Goal: Contribute content: Contribute content

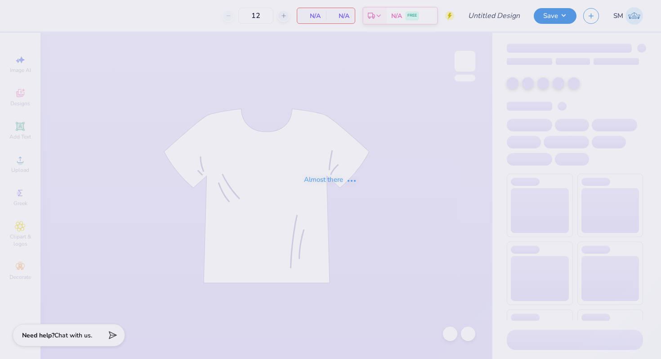
type input "Phi Psi Pie"
type input "50"
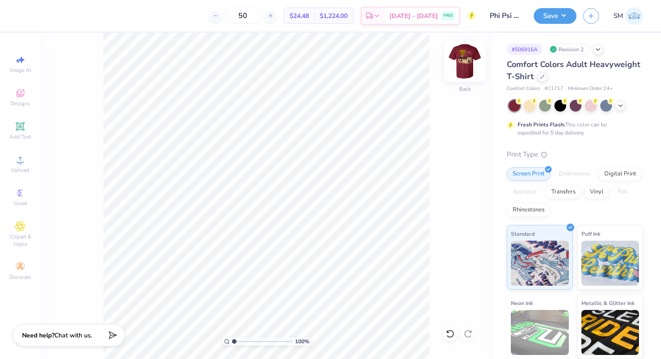
click at [468, 62] on img at bounding box center [465, 61] width 36 height 36
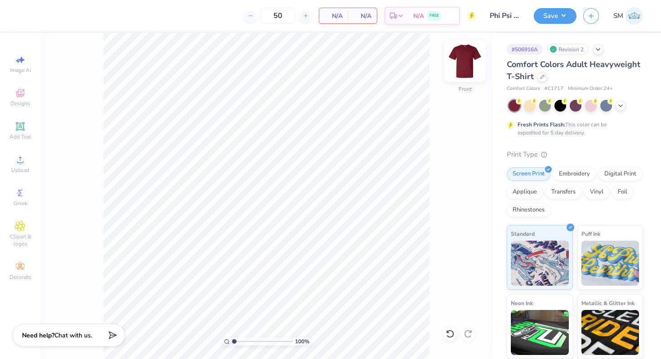
click at [467, 69] on img at bounding box center [465, 61] width 36 height 36
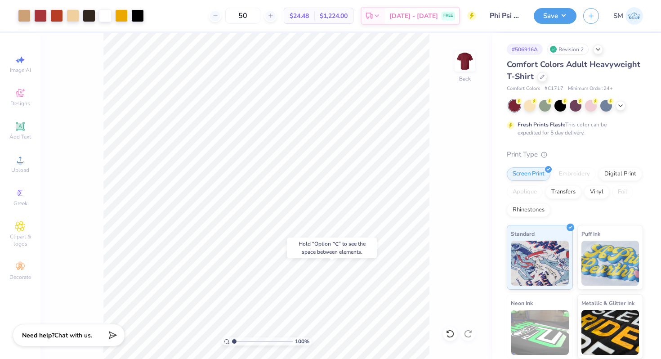
click at [322, 242] on body "Art colors 50 $24.48 Per Item $1,224.00 Total Est. Delivery Aug 24 - 27 FREE De…" at bounding box center [330, 179] width 661 height 359
type input "3.00"
type input "12.58"
type input "12.38"
click at [468, 210] on icon at bounding box center [468, 211] width 13 height 11
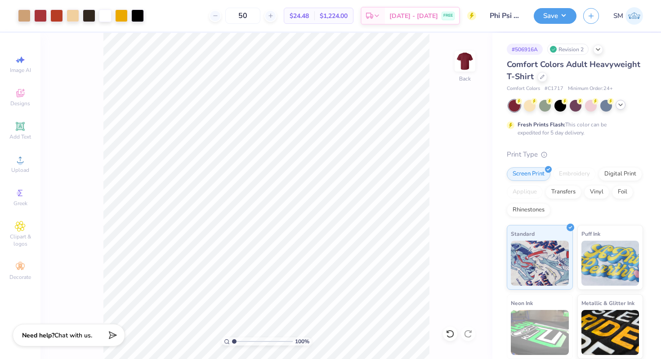
click at [618, 107] on icon at bounding box center [620, 104] width 7 height 7
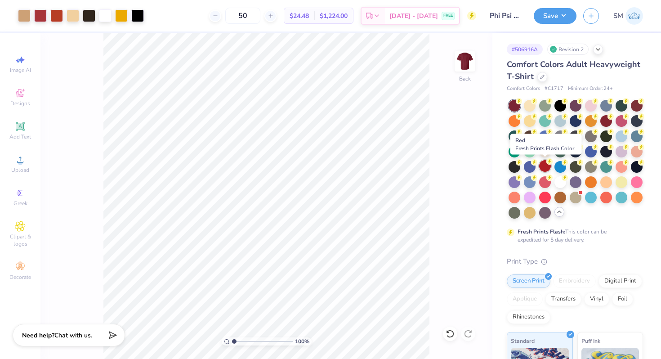
click at [543, 169] on div at bounding box center [545, 166] width 12 height 12
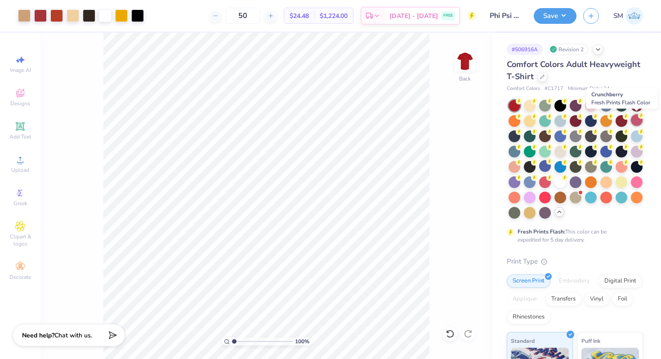
click at [637, 118] on div at bounding box center [637, 120] width 12 height 12
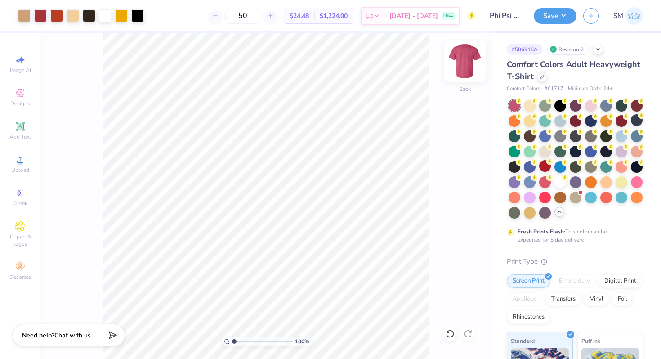
click at [467, 65] on img at bounding box center [465, 61] width 36 height 36
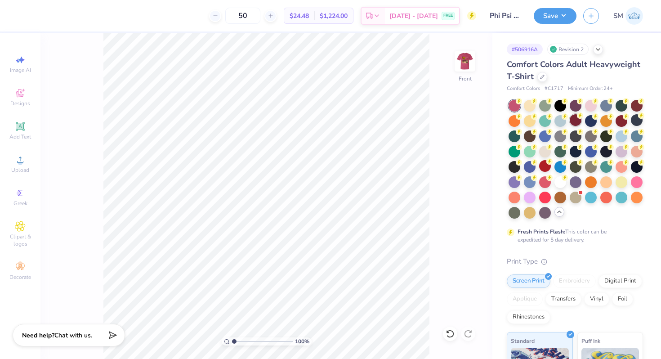
click at [571, 123] on div at bounding box center [575, 120] width 12 height 12
click at [633, 106] on div at bounding box center [637, 105] width 12 height 12
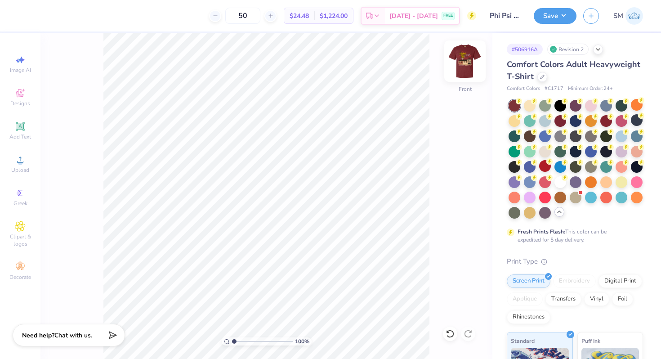
click at [468, 62] on img at bounding box center [465, 61] width 36 height 36
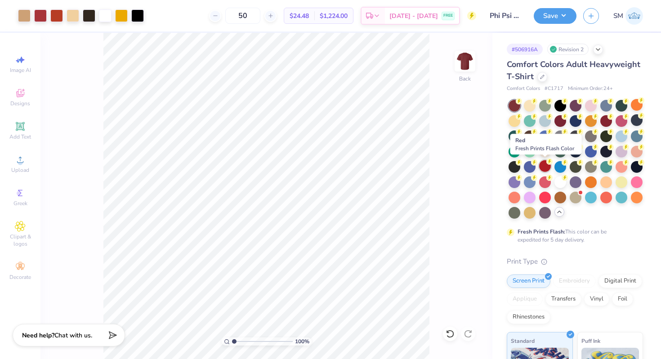
click at [543, 169] on div at bounding box center [545, 166] width 12 height 12
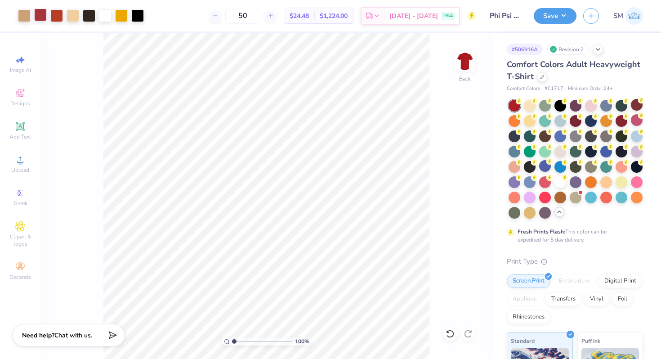
click at [44, 17] on div at bounding box center [40, 15] width 13 height 13
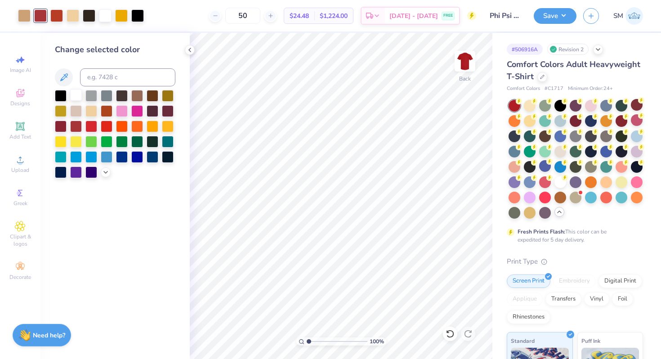
click at [78, 95] on div at bounding box center [76, 95] width 12 height 12
click at [110, 126] on div at bounding box center [107, 126] width 12 height 12
click at [450, 337] on icon at bounding box center [450, 333] width 8 height 8
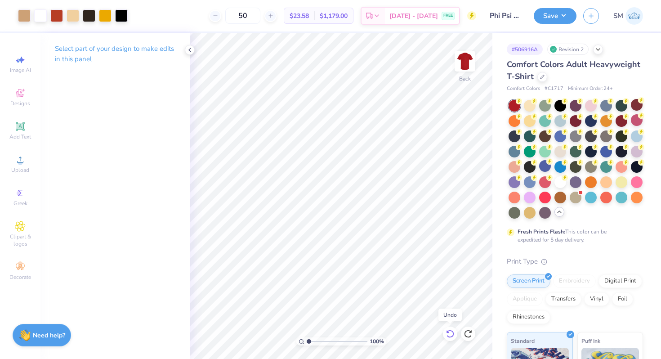
click at [450, 337] on icon at bounding box center [450, 333] width 8 height 8
click at [42, 17] on div at bounding box center [40, 15] width 13 height 13
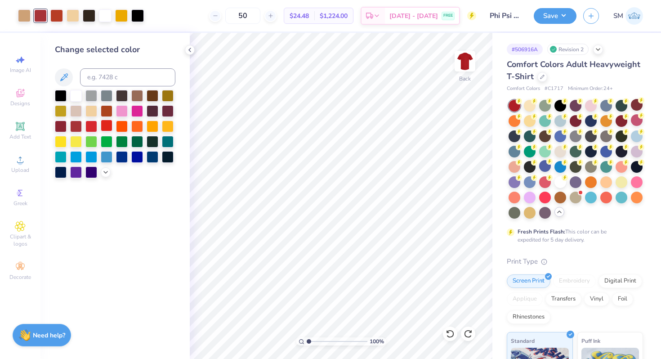
click at [106, 129] on div at bounding box center [107, 126] width 12 height 12
click at [106, 173] on icon at bounding box center [105, 171] width 7 height 7
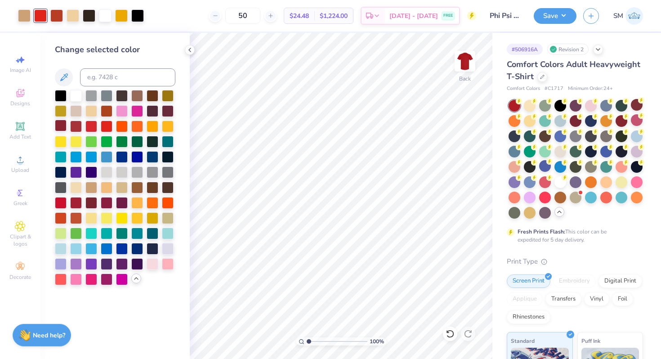
click at [66, 124] on div at bounding box center [61, 126] width 12 height 12
click at [108, 115] on div at bounding box center [107, 110] width 12 height 12
click at [79, 198] on div at bounding box center [76, 202] width 12 height 12
click at [103, 206] on div at bounding box center [107, 202] width 12 height 12
click at [60, 203] on div at bounding box center [61, 202] width 12 height 12
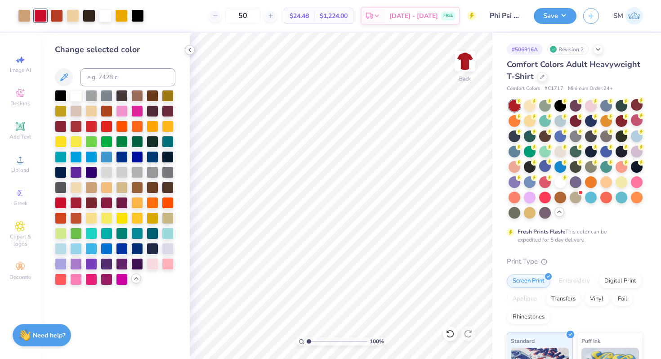
click at [188, 49] on icon at bounding box center [189, 49] width 7 height 7
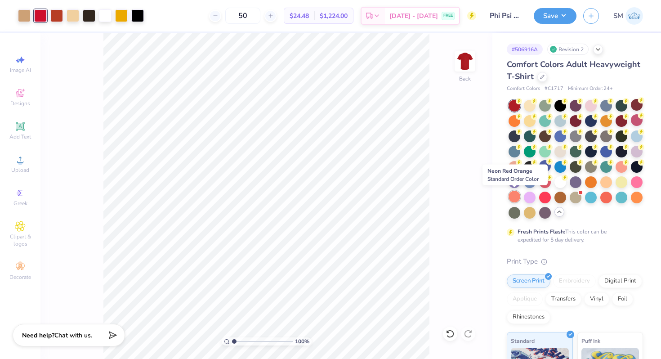
click at [514, 201] on div at bounding box center [514, 197] width 12 height 12
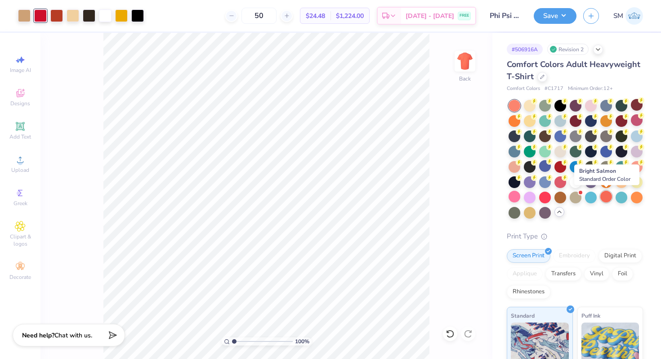
click at [606, 196] on div at bounding box center [606, 197] width 12 height 12
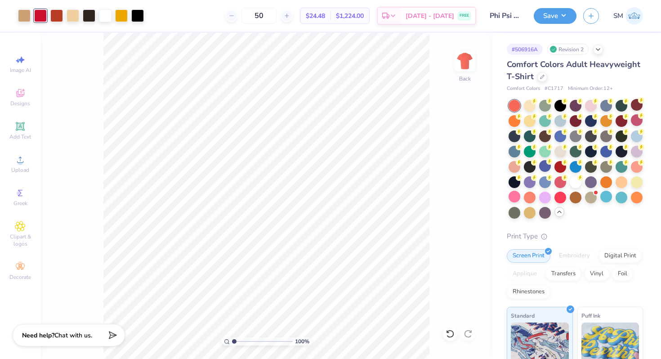
click at [42, 18] on div at bounding box center [40, 15] width 13 height 13
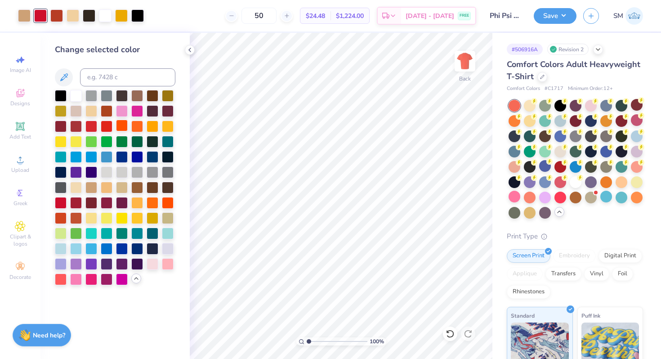
click at [123, 125] on div at bounding box center [122, 126] width 12 height 12
click at [136, 126] on div at bounding box center [137, 126] width 12 height 12
click at [153, 127] on div at bounding box center [153, 126] width 12 height 12
click at [62, 202] on div at bounding box center [61, 202] width 12 height 12
click at [121, 171] on div at bounding box center [122, 171] width 12 height 12
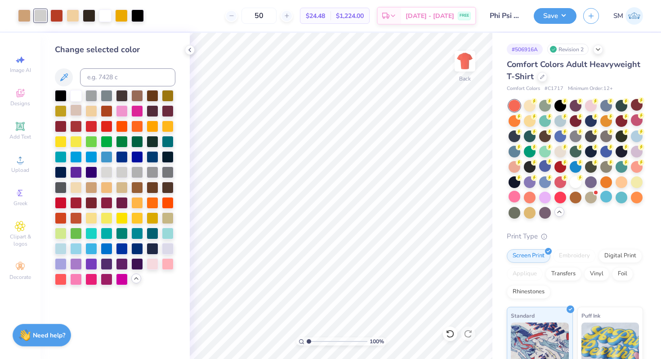
click at [79, 109] on div at bounding box center [76, 110] width 12 height 12
click at [188, 48] on icon at bounding box center [189, 49] width 7 height 7
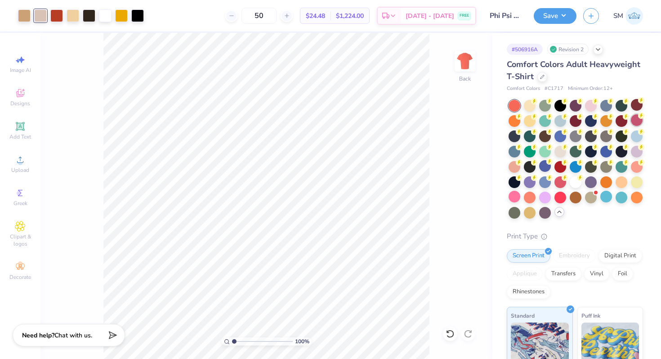
click at [636, 122] on div at bounding box center [637, 120] width 12 height 12
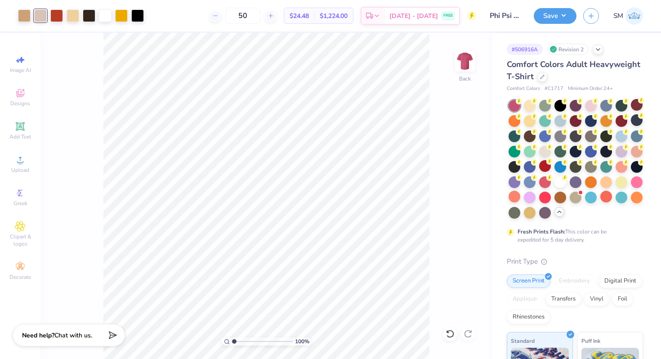
click at [43, 15] on div at bounding box center [40, 15] width 13 height 13
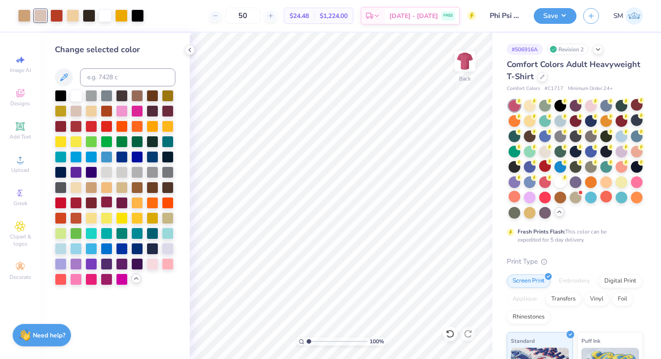
click at [107, 204] on div at bounding box center [107, 202] width 12 height 12
click at [152, 266] on div at bounding box center [153, 263] width 12 height 12
click at [640, 151] on div at bounding box center [637, 151] width 12 height 12
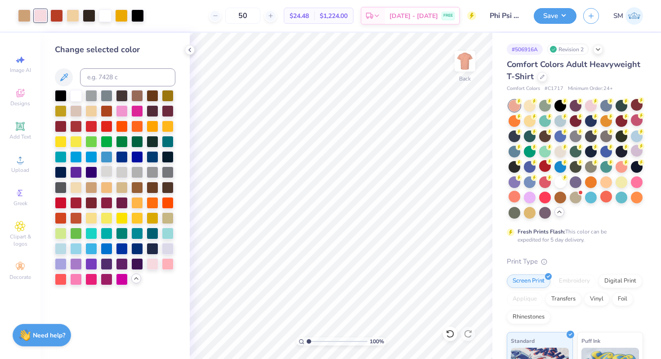
click at [106, 172] on div at bounding box center [107, 171] width 12 height 12
click at [74, 111] on div at bounding box center [76, 110] width 12 height 12
click at [189, 51] on icon at bounding box center [189, 49] width 7 height 7
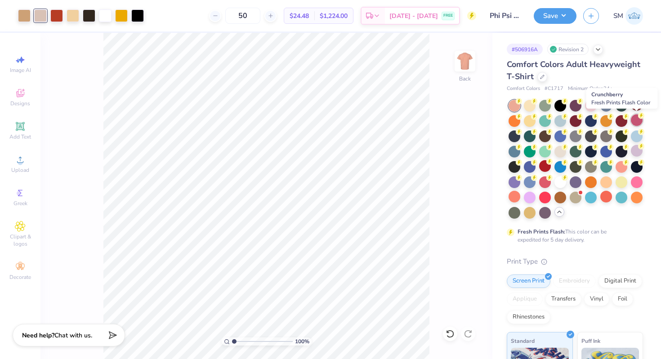
click at [640, 123] on div at bounding box center [637, 120] width 12 height 12
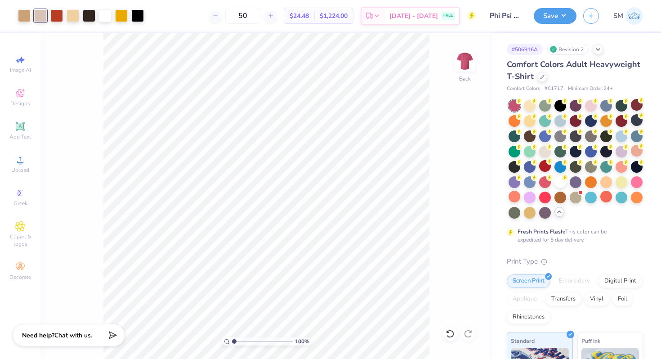
click at [40, 20] on div at bounding box center [40, 15] width 13 height 13
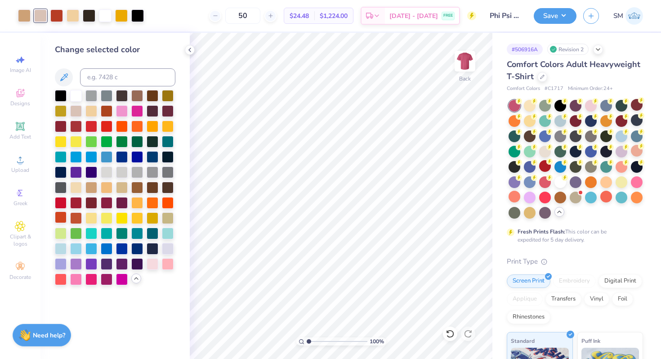
click at [62, 217] on div at bounding box center [61, 217] width 12 height 12
click at [80, 187] on div at bounding box center [76, 187] width 12 height 12
click at [81, 113] on div at bounding box center [76, 110] width 12 height 12
click at [193, 49] on icon at bounding box center [189, 49] width 7 height 7
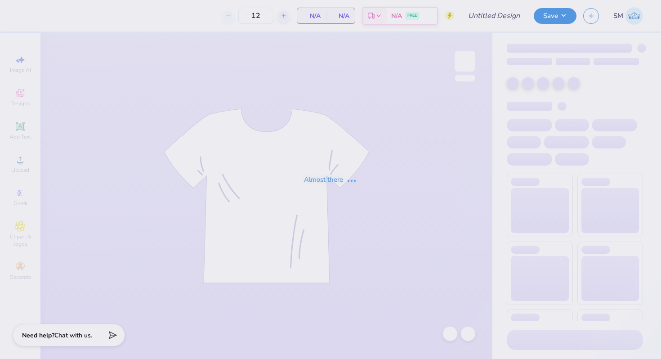
type input "50"
type input "Phi Psi Pie"
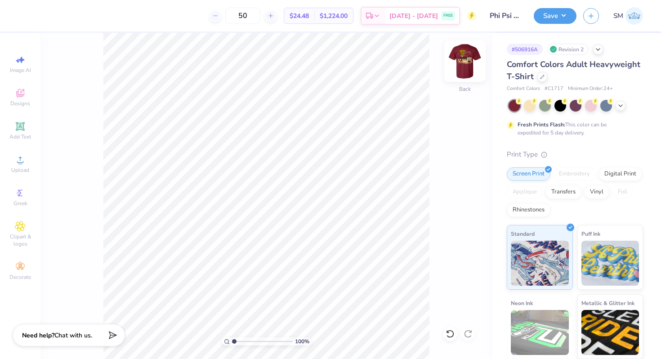
click at [470, 61] on img at bounding box center [465, 61] width 36 height 36
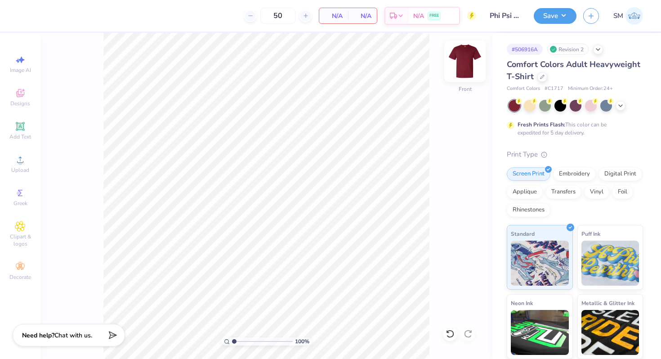
click at [466, 64] on img at bounding box center [465, 61] width 36 height 36
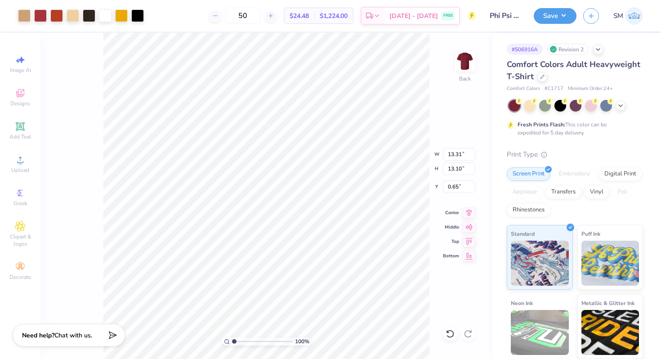
type input "12.70"
type input "12.49"
click at [468, 213] on icon at bounding box center [469, 212] width 6 height 8
type input "3.00"
click at [564, 13] on button "Save" at bounding box center [554, 15] width 43 height 16
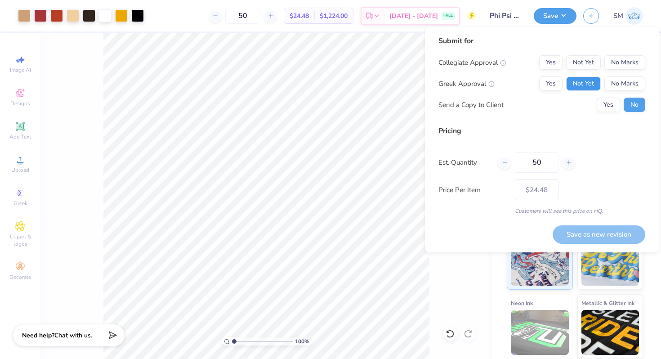
click at [584, 78] on button "Not Yet" at bounding box center [583, 83] width 35 height 14
click at [619, 59] on button "No Marks" at bounding box center [624, 62] width 41 height 14
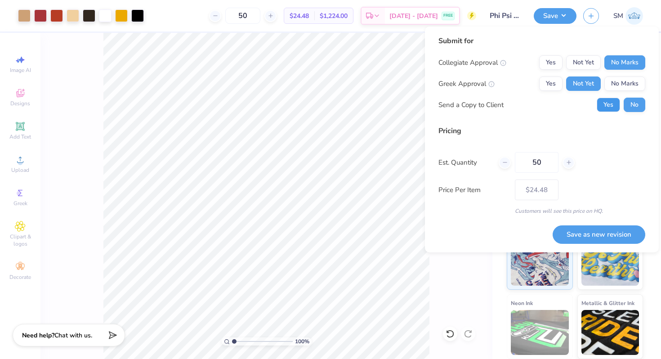
click at [609, 109] on button "Yes" at bounding box center [607, 105] width 23 height 14
click at [585, 236] on button "Save as new revision" at bounding box center [598, 234] width 93 height 18
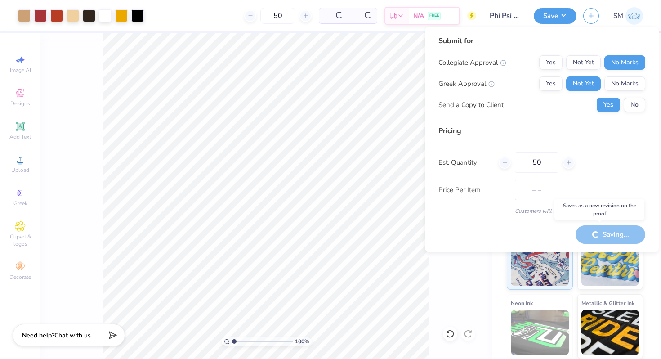
type input "$24.48"
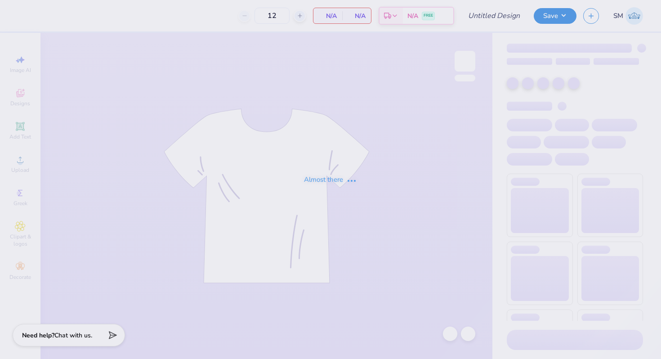
type input "Phi Psi Pie"
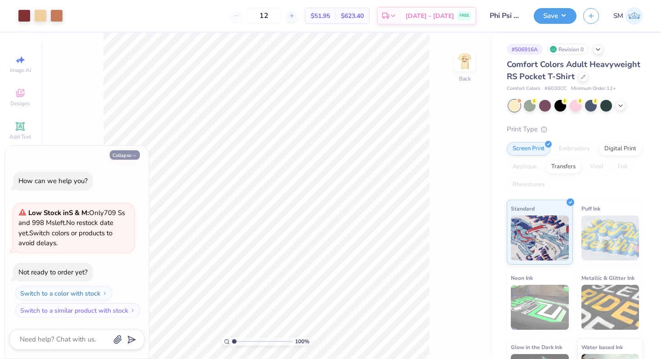
click at [124, 157] on button "Collapse" at bounding box center [125, 154] width 30 height 9
type textarea "x"
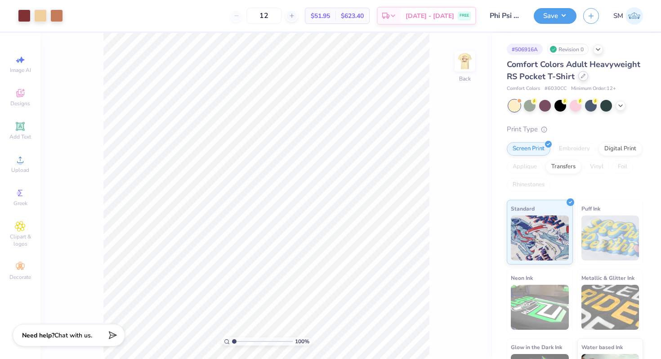
click at [581, 75] on icon at bounding box center [583, 76] width 4 height 4
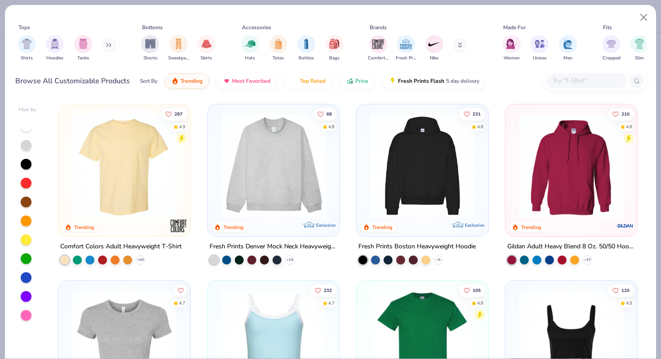
click at [151, 194] on img at bounding box center [124, 165] width 114 height 105
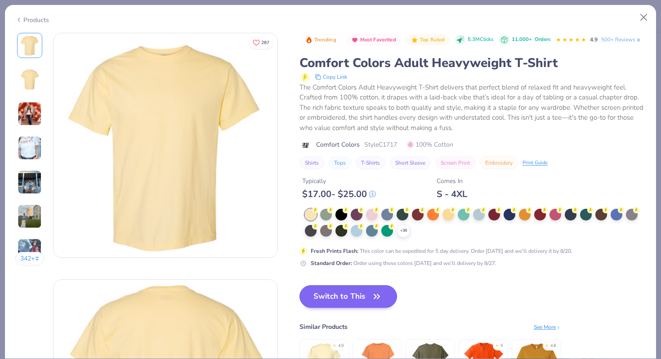
click at [317, 285] on div "Trending Most Favorited Top Rated 5.3M Clicks 11,000+ Orders 4.9 500+ Reviews C…" at bounding box center [472, 220] width 346 height 374
drag, startPoint x: 316, startPoint y: 289, endPoint x: 359, endPoint y: 167, distance: 129.1
click at [316, 289] on button "Switch to This" at bounding box center [348, 296] width 98 height 22
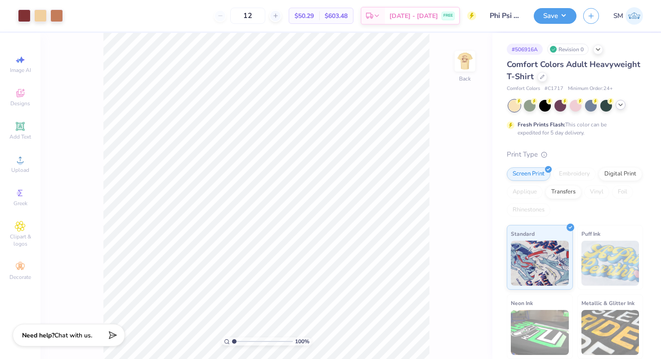
click at [620, 102] on icon at bounding box center [620, 104] width 7 height 7
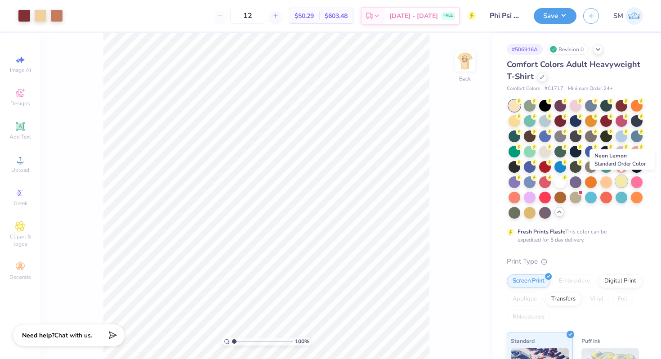
click at [623, 181] on div at bounding box center [621, 181] width 12 height 12
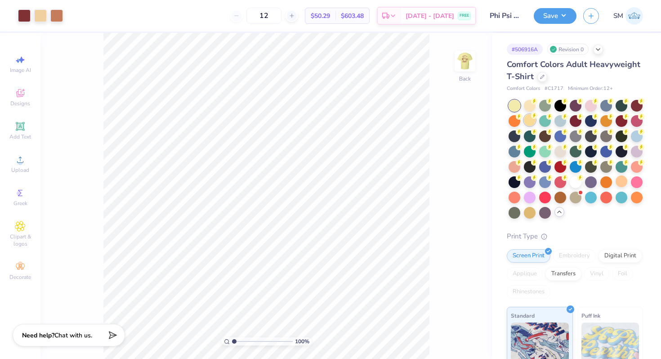
click at [530, 122] on div at bounding box center [530, 120] width 12 height 12
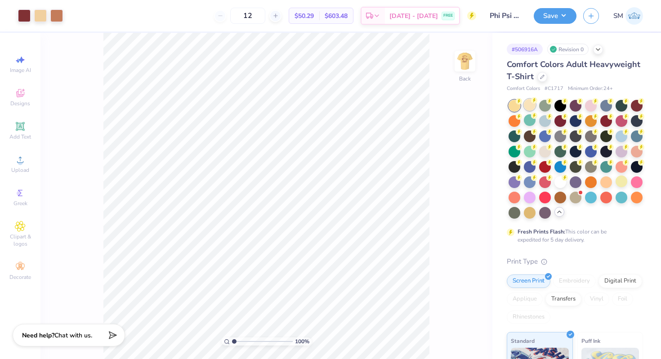
click at [528, 108] on div at bounding box center [530, 105] width 12 height 12
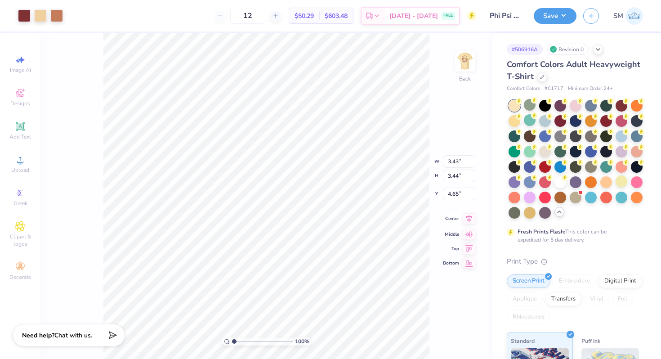
click at [467, 218] on icon at bounding box center [468, 218] width 13 height 11
type input "2.94"
click at [466, 213] on icon at bounding box center [468, 211] width 13 height 11
type input "3.00"
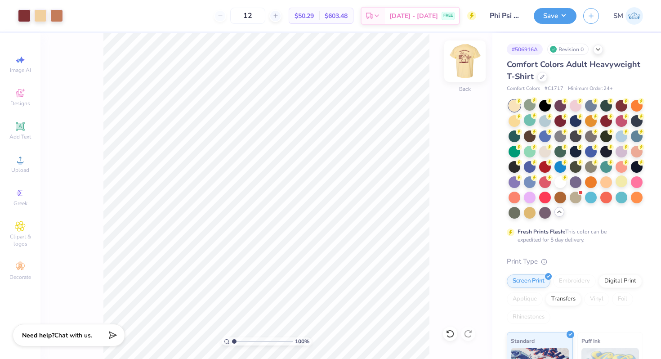
click at [473, 61] on img at bounding box center [465, 61] width 36 height 36
click at [466, 71] on img at bounding box center [465, 61] width 36 height 36
click at [25, 92] on icon at bounding box center [20, 93] width 11 height 11
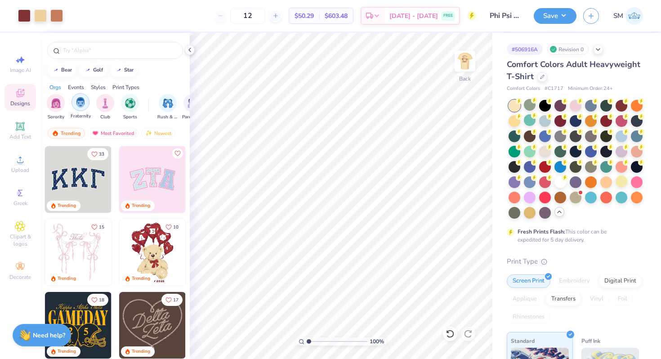
click at [78, 108] on div "filter for Fraternity" at bounding box center [80, 102] width 18 height 18
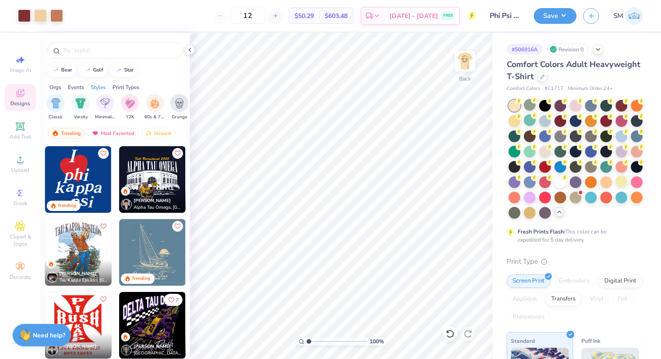
scroll to position [0, 482]
click at [93, 104] on img "filter for Minimalist" at bounding box center [94, 102] width 10 height 10
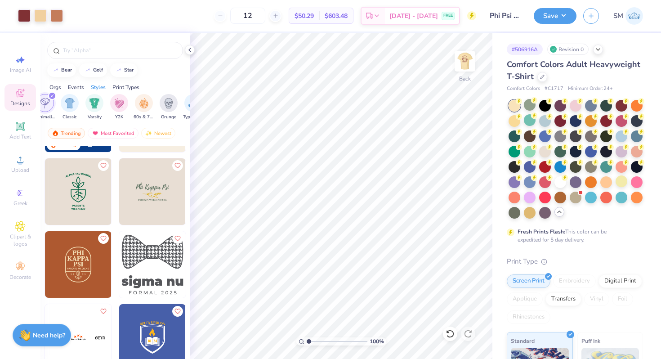
scroll to position [63, 0]
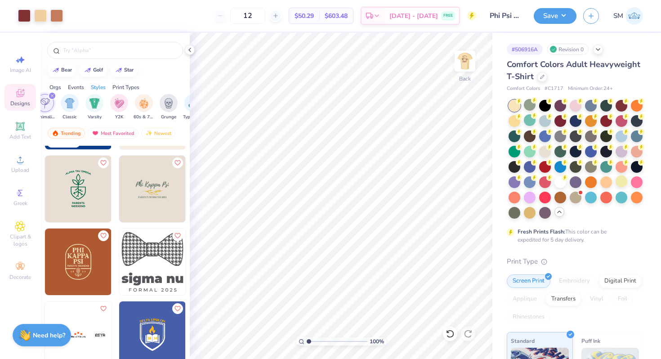
click at [140, 182] on img at bounding box center [152, 189] width 67 height 67
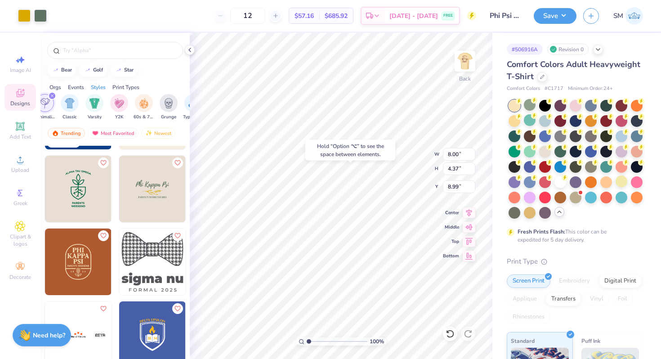
type input "8.99"
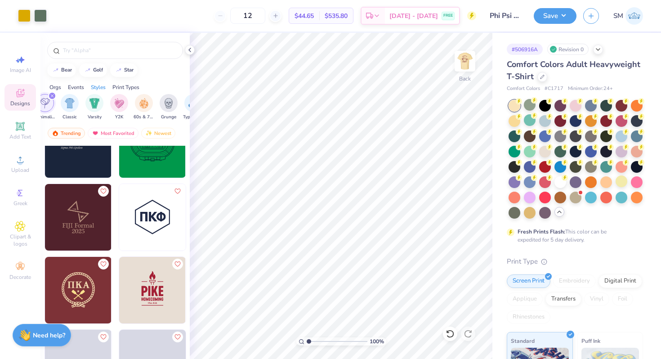
scroll to position [885, 0]
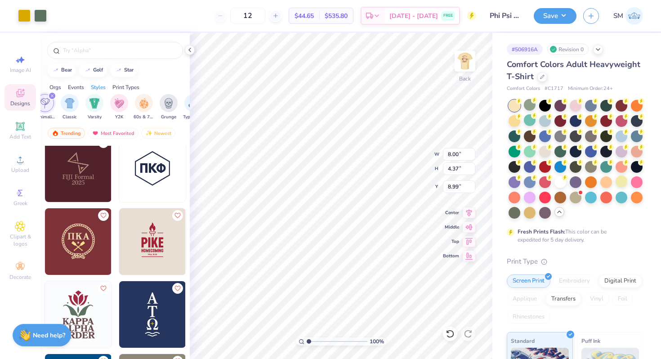
type input "7.03"
type input "3.84"
click at [468, 211] on icon at bounding box center [468, 211] width 13 height 11
type input "3.00"
click at [467, 57] on img at bounding box center [465, 61] width 36 height 36
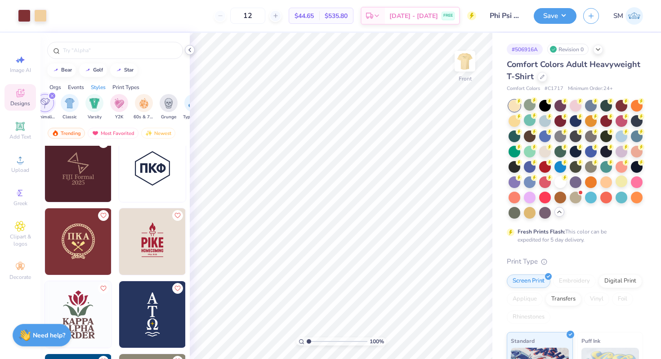
click at [190, 49] on icon at bounding box center [189, 49] width 7 height 7
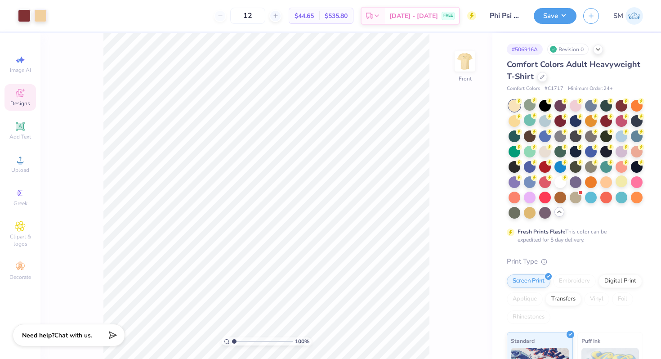
click at [465, 65] on img at bounding box center [465, 61] width 18 height 18
click at [46, 12] on div at bounding box center [40, 15] width 13 height 13
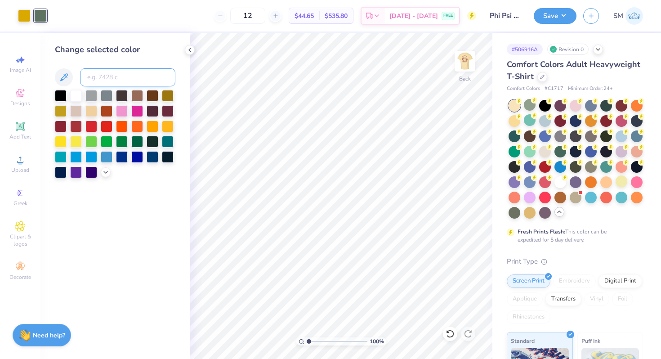
click at [97, 71] on input at bounding box center [127, 77] width 95 height 18
type input "491"
click at [190, 49] on icon at bounding box center [189, 49] width 7 height 7
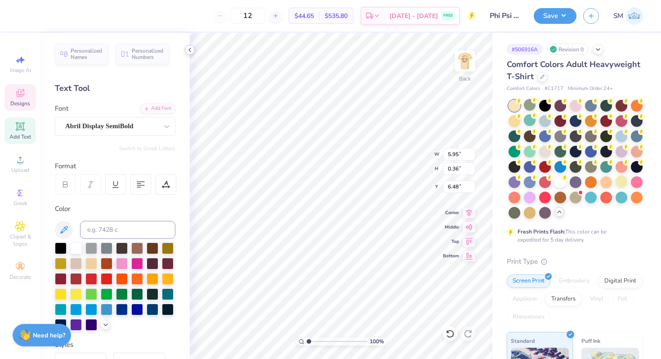
scroll to position [0, 0]
type textarea "P"
type textarea "F"
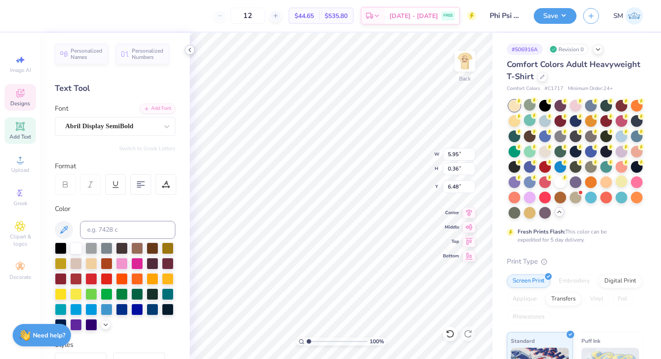
type textarea "PIE A PHI PSI 2025"
click at [189, 53] on icon at bounding box center [189, 49] width 7 height 7
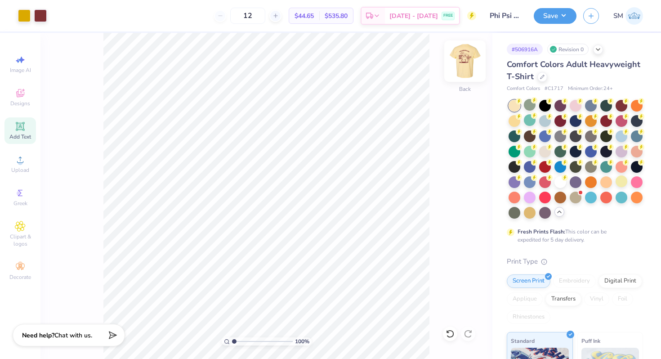
click at [457, 60] on img at bounding box center [465, 61] width 36 height 36
click at [457, 60] on img at bounding box center [465, 61] width 18 height 18
click at [556, 17] on button "Save" at bounding box center [554, 15] width 43 height 16
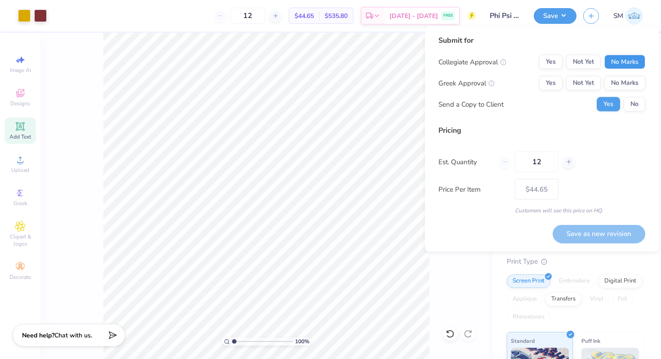
click at [620, 66] on button "No Marks" at bounding box center [624, 62] width 41 height 14
click at [595, 82] on button "Not Yet" at bounding box center [583, 83] width 35 height 14
click at [547, 161] on input "12" at bounding box center [537, 161] width 44 height 21
type input "1"
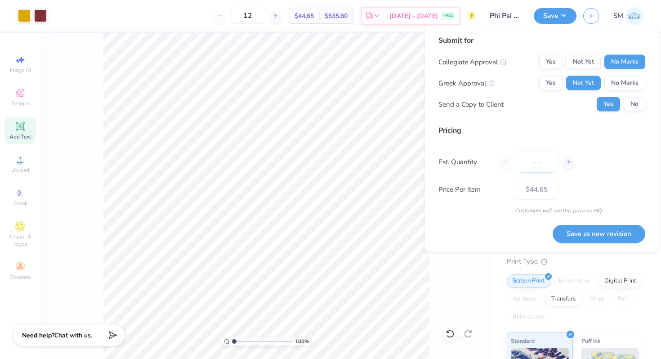
type input "0"
type input "040"
type input "40"
type input "– –"
type input "04"
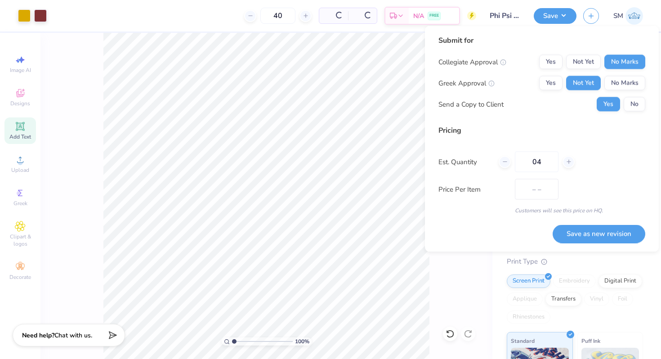
type input "$24.07"
type input "0"
type input "040"
type input "40"
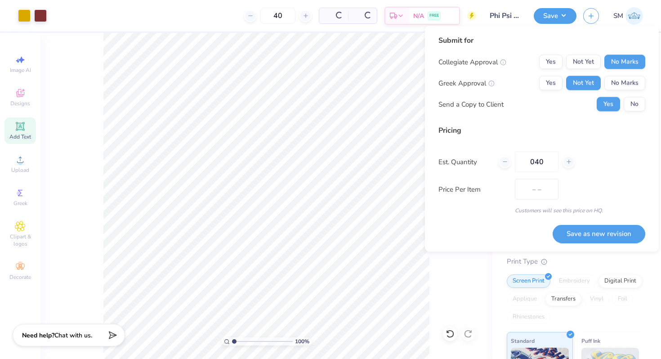
type input "$24.07"
type input "0"
type input "040"
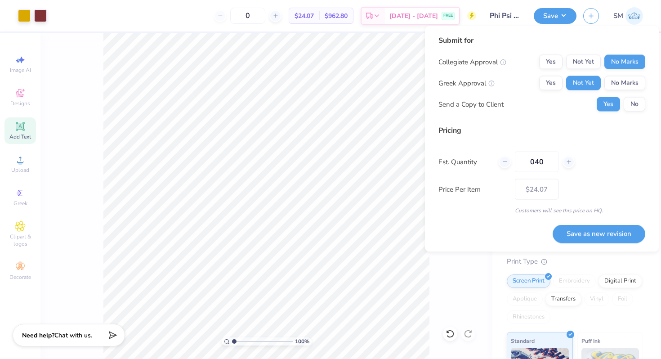
type input "40"
type input "$24.07"
click at [618, 164] on div "Est. Quantity 040" at bounding box center [541, 161] width 207 height 21
click at [534, 161] on input "040" at bounding box center [537, 161] width 44 height 21
type input "40"
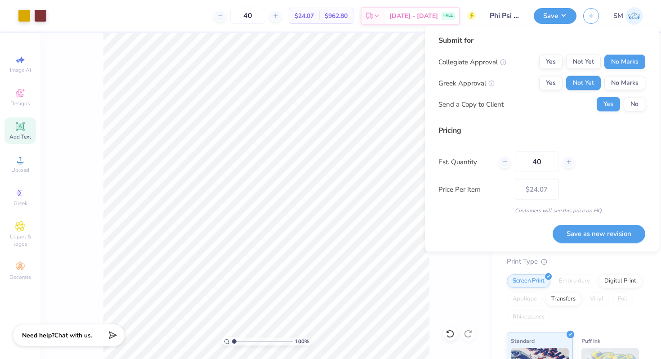
click at [622, 166] on div "Est. Quantity 40" at bounding box center [541, 161] width 207 height 21
click at [595, 238] on button "Save as new revision" at bounding box center [598, 233] width 93 height 18
type input "$24.07"
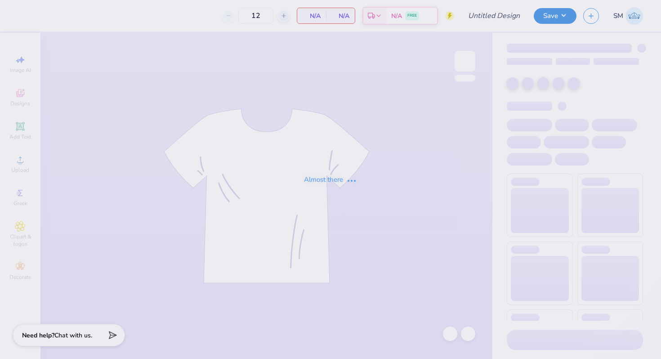
type input "Phi Psi Pie"
type input "40"
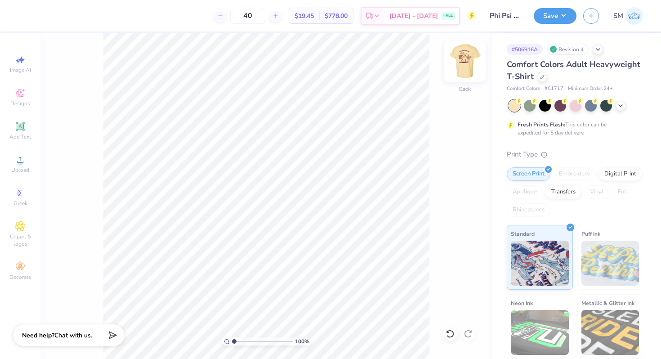
click at [467, 62] on img at bounding box center [465, 61] width 36 height 36
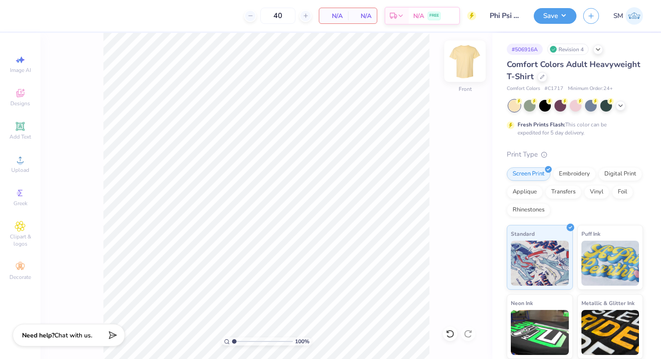
click at [464, 66] on img at bounding box center [465, 61] width 36 height 36
click at [526, 109] on div at bounding box center [530, 105] width 12 height 12
click at [621, 106] on icon at bounding box center [620, 104] width 7 height 7
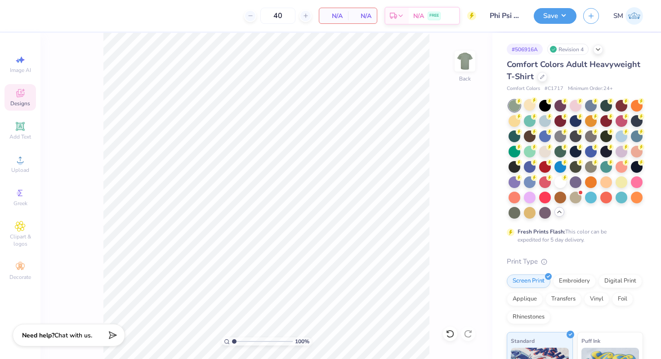
click at [16, 98] on icon at bounding box center [20, 93] width 11 height 11
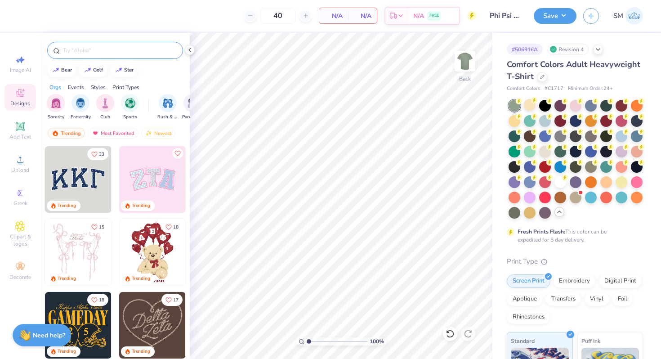
click at [96, 49] on input "text" at bounding box center [119, 50] width 115 height 9
type input "pie"
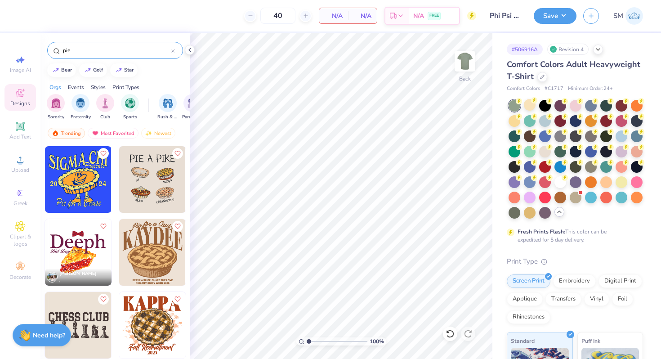
click at [147, 173] on img at bounding box center [152, 179] width 67 height 67
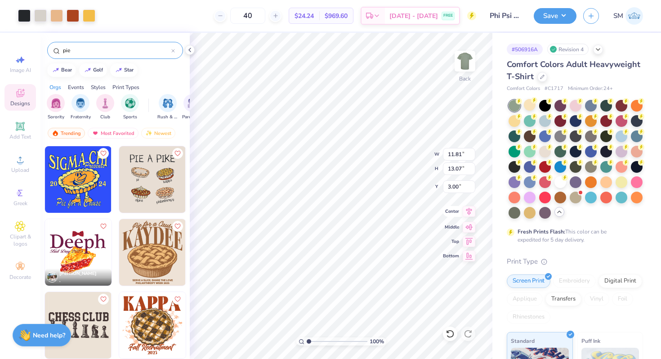
click at [468, 215] on icon at bounding box center [469, 212] width 6 height 8
click at [467, 210] on icon at bounding box center [468, 211] width 13 height 11
type input "9.86"
type input "10.92"
type input "3.00"
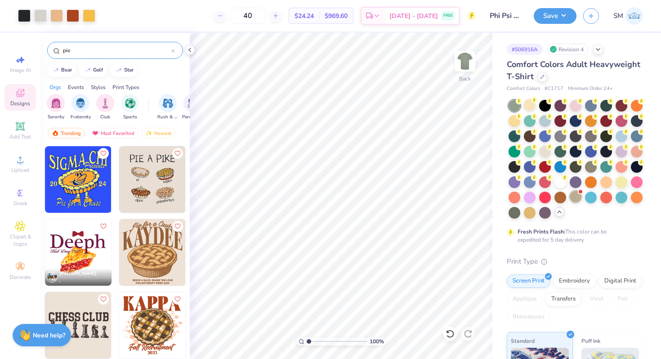
click at [574, 195] on div at bounding box center [575, 197] width 12 height 12
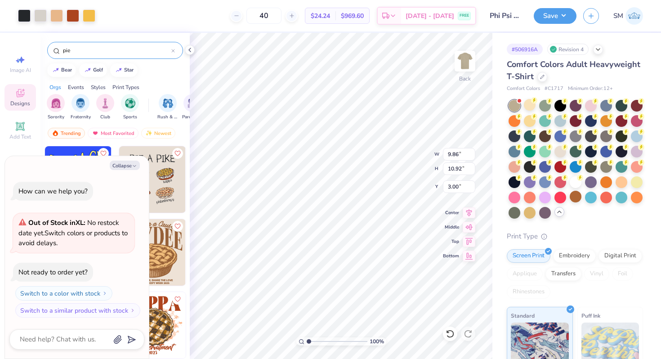
type textarea "x"
type input "1.87"
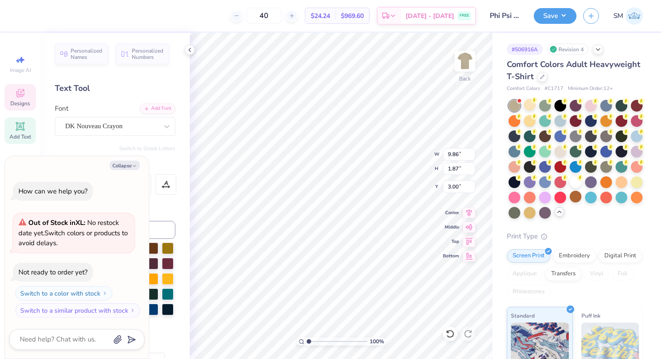
type textarea "x"
type textarea "PIE A P"
type textarea "x"
type textarea "PIE A Ph"
type textarea "x"
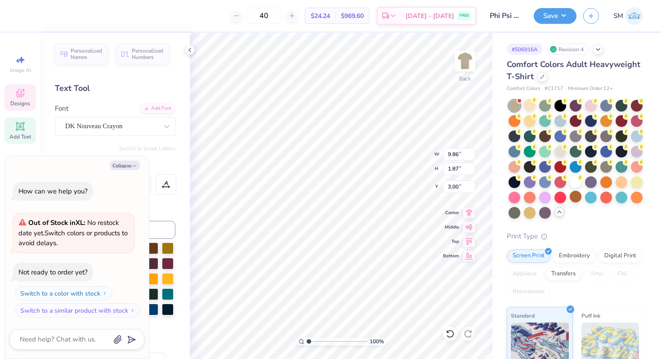
scroll to position [0, 1]
type textarea "PIE A Phi"
type textarea "x"
type textarea "PIE A P"
type textarea "x"
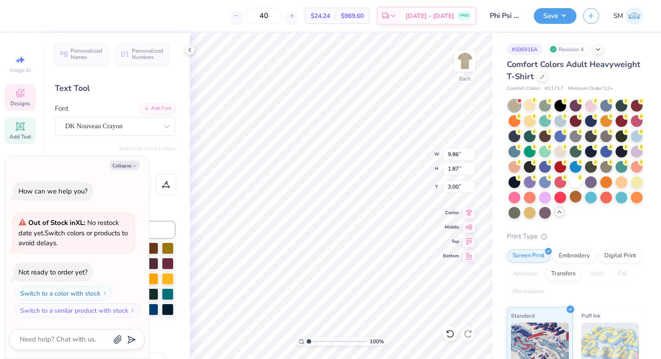
type textarea "PIE A PH"
type textarea "x"
type textarea "PIE A PHI"
type textarea "x"
type textarea "PIE A PHI"
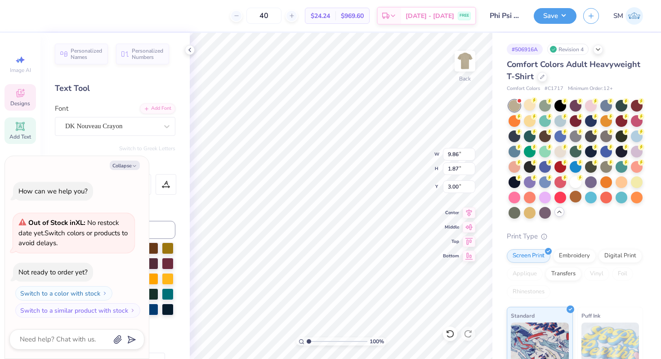
type textarea "x"
type textarea "PIE A PHI p"
type textarea "x"
type textarea "PIE A PHI pSI"
type textarea "x"
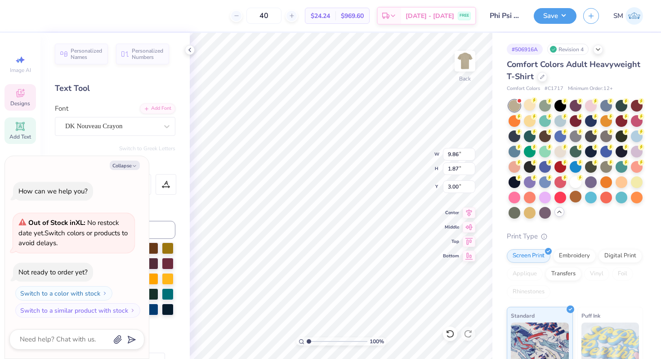
type textarea "PIE A PHI pS"
type textarea "x"
type textarea "PIE A PHI"
type textarea "x"
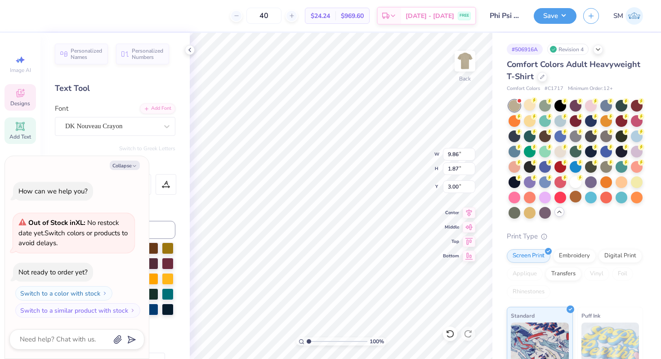
type textarea "PIE A PHI PSI"
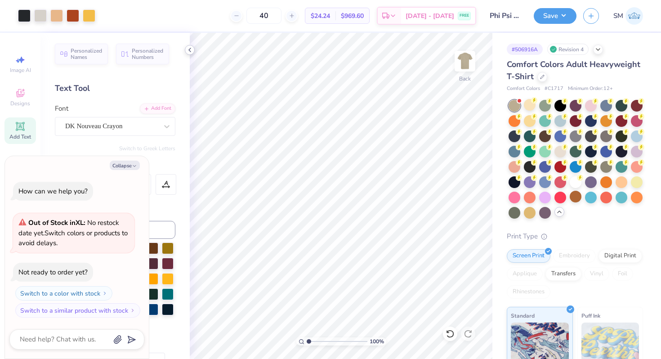
click at [189, 51] on icon at bounding box center [189, 49] width 7 height 7
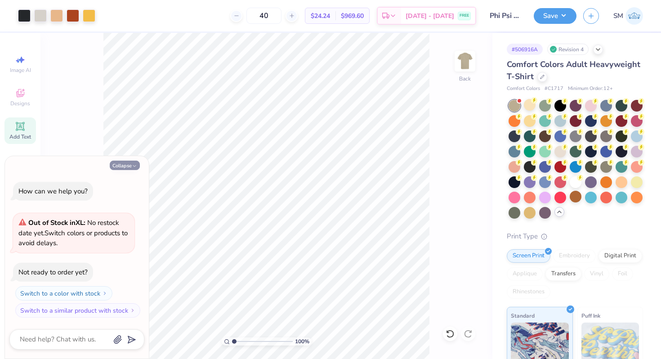
click at [120, 163] on button "Collapse" at bounding box center [125, 164] width 30 height 9
type textarea "x"
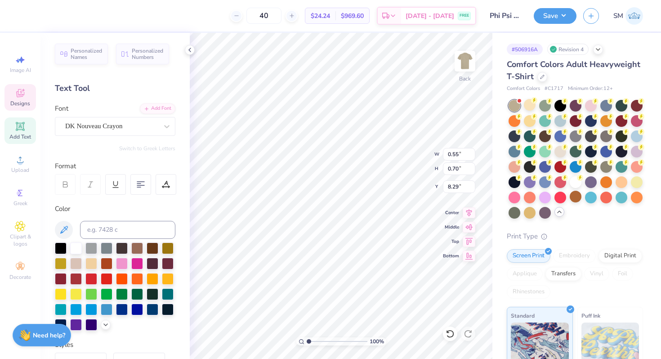
type textarea "phi"
type textarea "psi"
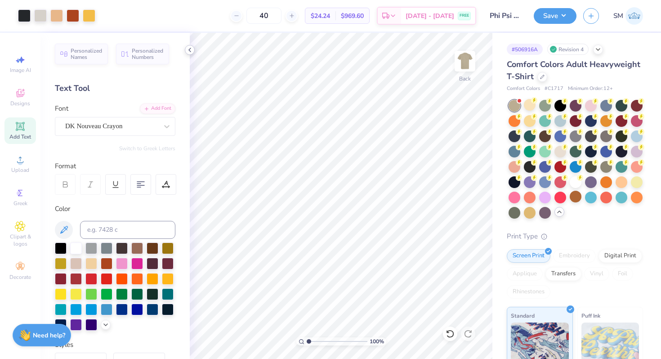
click at [190, 52] on icon at bounding box center [189, 49] width 7 height 7
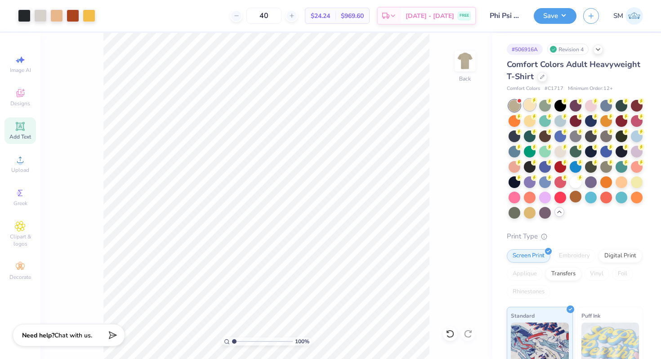
click at [531, 107] on div at bounding box center [530, 105] width 12 height 12
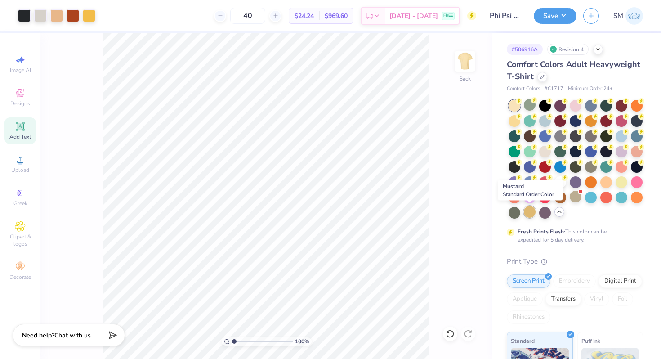
click at [526, 213] on div at bounding box center [530, 212] width 12 height 12
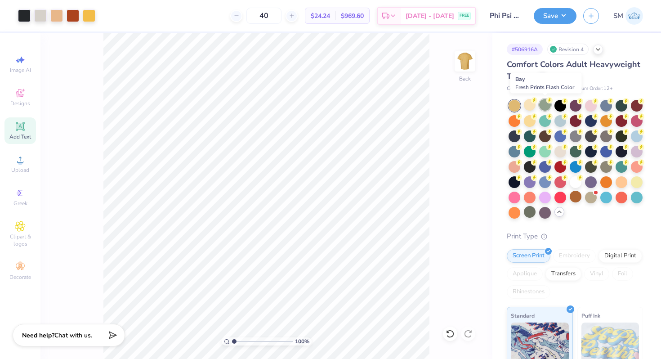
click at [546, 106] on div at bounding box center [545, 105] width 12 height 12
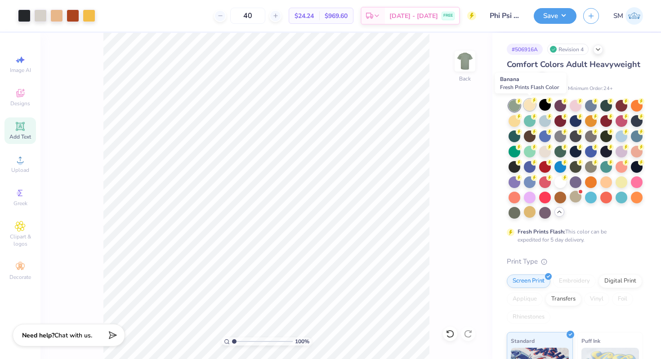
click at [530, 101] on div at bounding box center [530, 105] width 12 height 12
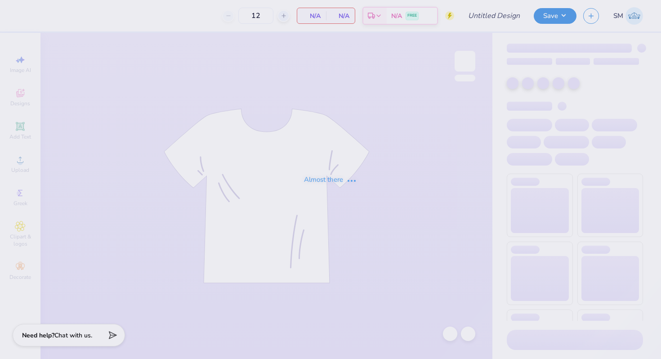
type input "Phi Psi Pie"
type input "40"
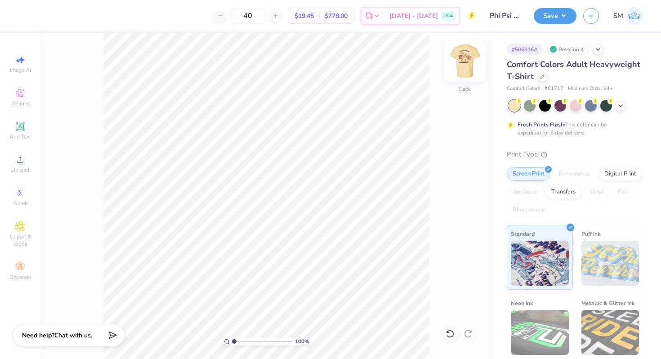
click at [458, 65] on img at bounding box center [465, 61] width 36 height 36
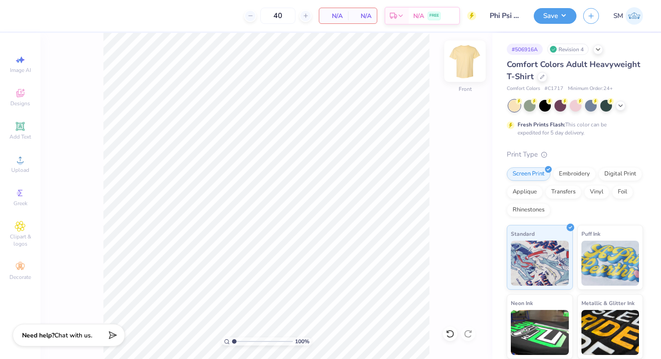
click at [460, 68] on img at bounding box center [465, 61] width 36 height 36
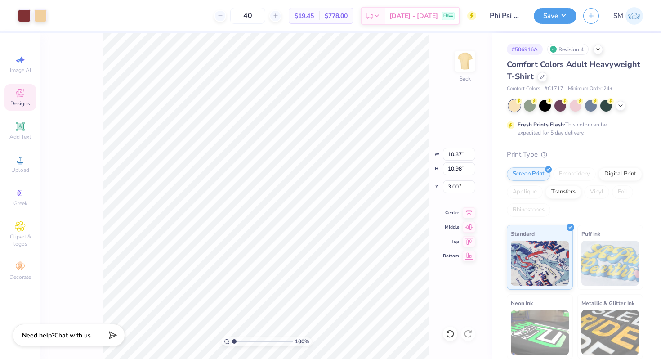
type input "3.00"
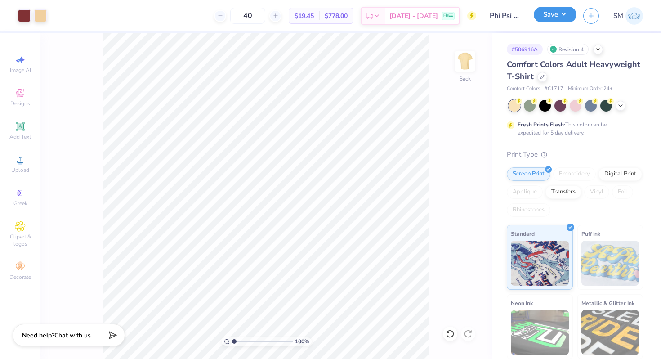
click at [557, 16] on button "Save" at bounding box center [554, 15] width 43 height 16
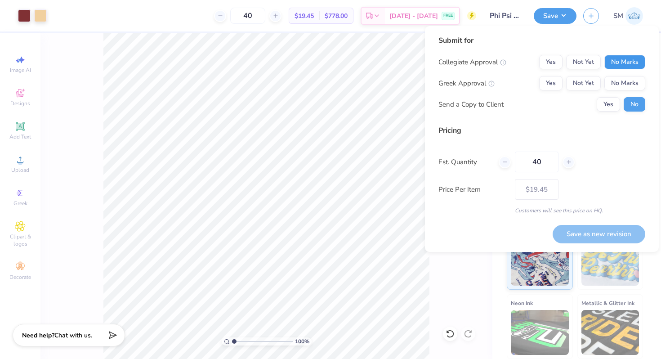
click at [621, 60] on button "No Marks" at bounding box center [624, 62] width 41 height 14
click at [591, 78] on button "Not Yet" at bounding box center [583, 83] width 35 height 14
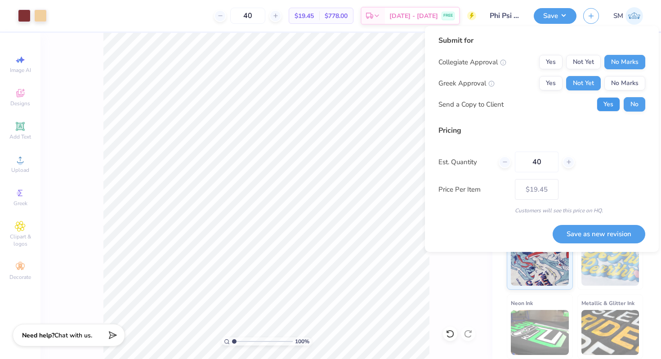
click at [607, 108] on button "Yes" at bounding box center [607, 104] width 23 height 14
click at [580, 230] on button "Save as new revision" at bounding box center [598, 234] width 93 height 18
type input "$19.45"
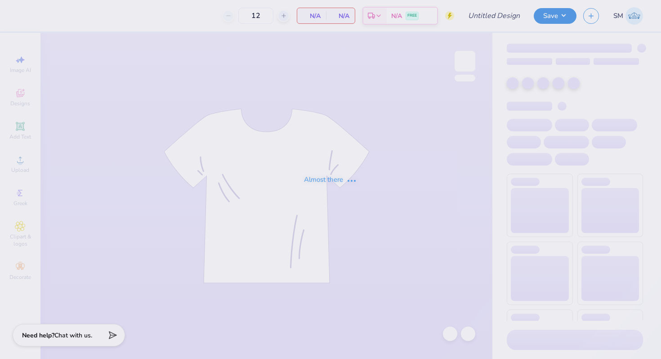
type input "Phi Psi Pie"
type input "50"
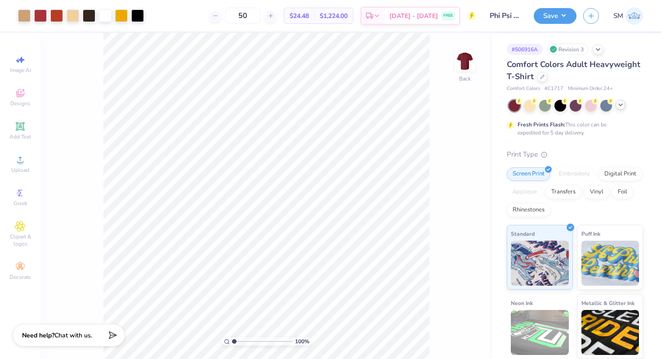
click at [619, 109] on div at bounding box center [575, 106] width 134 height 12
click at [618, 107] on icon at bounding box center [620, 104] width 7 height 7
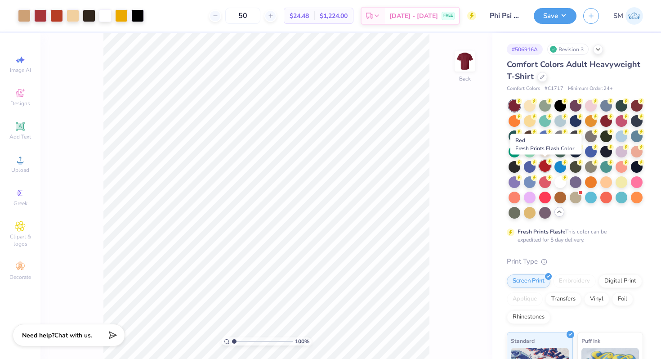
click at [548, 166] on div at bounding box center [545, 166] width 12 height 12
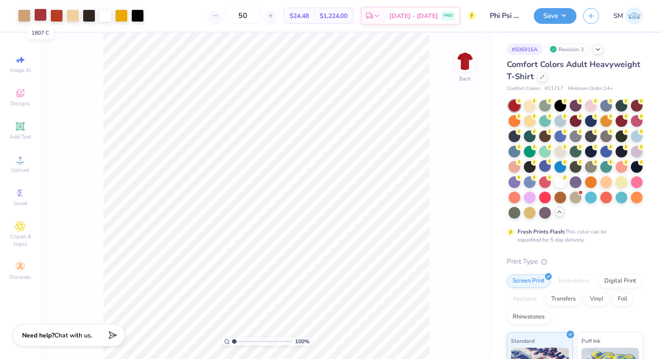
click at [39, 15] on div at bounding box center [40, 15] width 13 height 13
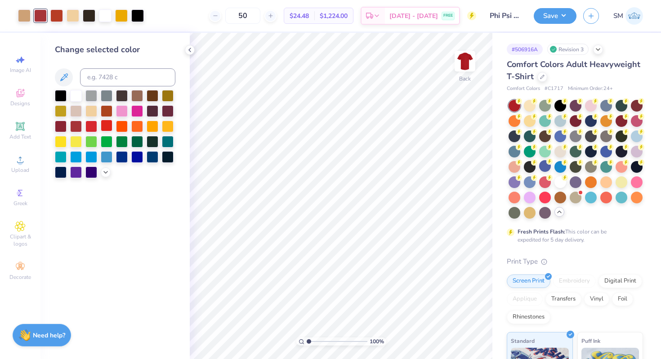
click at [105, 126] on div at bounding box center [107, 126] width 12 height 12
click at [95, 126] on div at bounding box center [91, 126] width 12 height 12
click at [547, 19] on button "Save" at bounding box center [554, 15] width 43 height 16
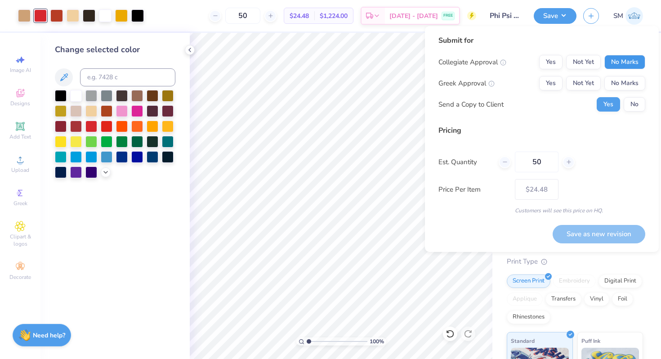
click at [617, 64] on button "No Marks" at bounding box center [624, 62] width 41 height 14
click at [591, 80] on button "Not Yet" at bounding box center [583, 83] width 35 height 14
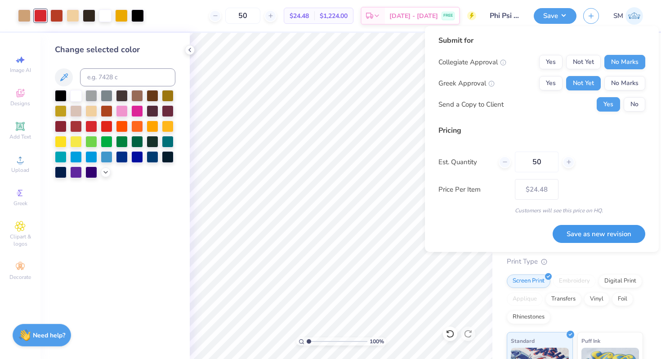
click at [585, 231] on button "Save as new revision" at bounding box center [598, 234] width 93 height 18
type input "$24.48"
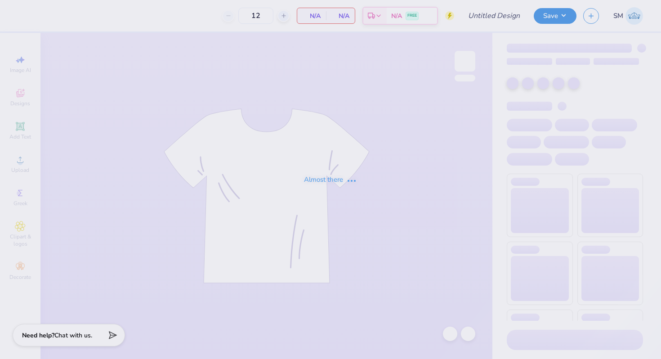
type input "Phi Psi Pie"
type input "50"
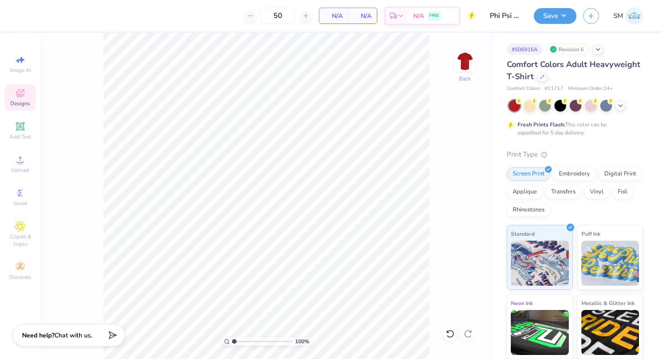
click at [24, 98] on icon at bounding box center [20, 93] width 11 height 11
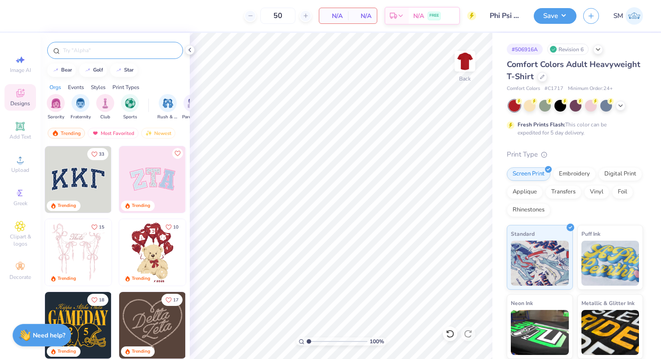
click at [93, 48] on input "text" at bounding box center [119, 50] width 115 height 9
type input "pie"
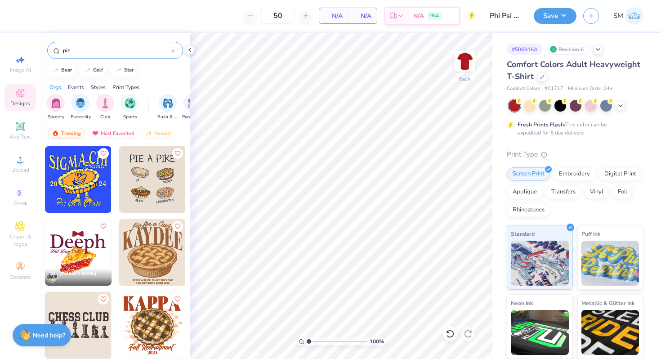
click at [80, 190] on img at bounding box center [78, 179] width 67 height 67
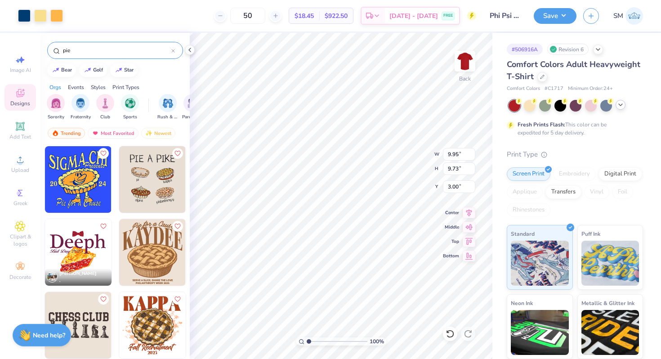
click at [620, 107] on icon at bounding box center [620, 104] width 7 height 7
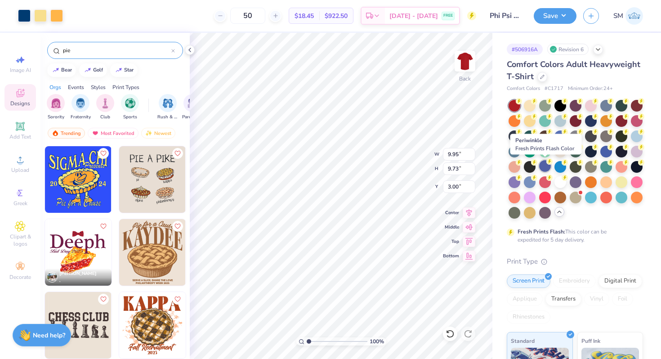
click at [544, 164] on div at bounding box center [545, 166] width 12 height 12
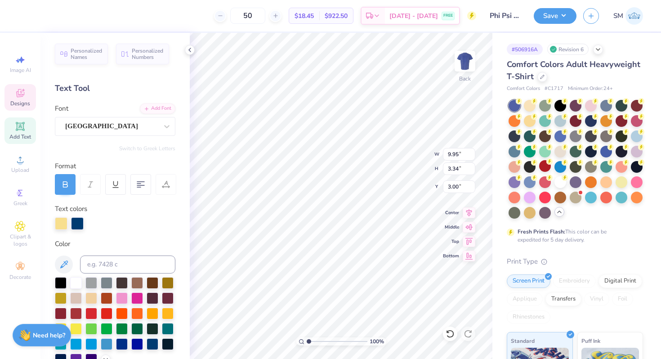
type textarea "C"
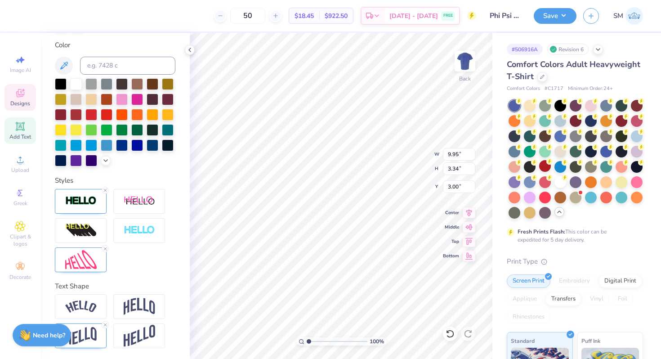
scroll to position [0, 2]
type textarea "Phi Kappa Psi"
type input "2.63"
type textarea "25"
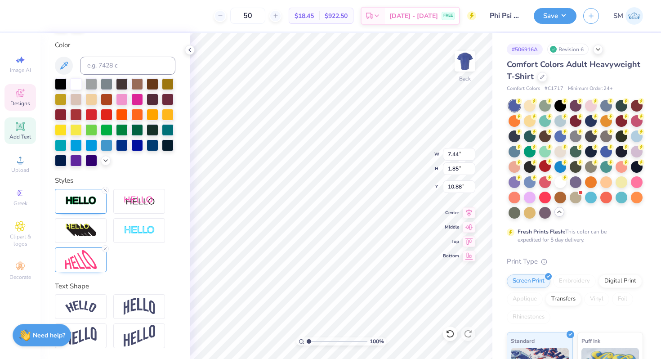
type textarea "Pie a Phi Psi"
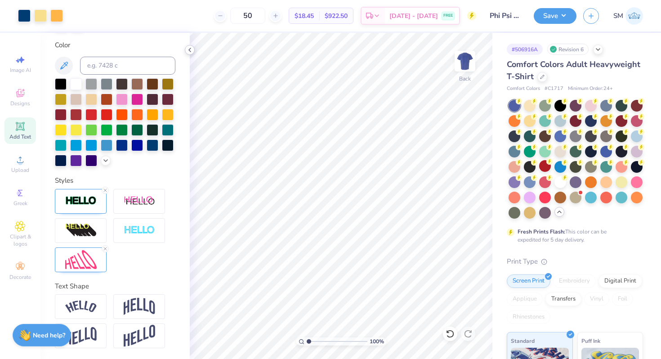
click at [190, 48] on polyline at bounding box center [190, 50] width 2 height 4
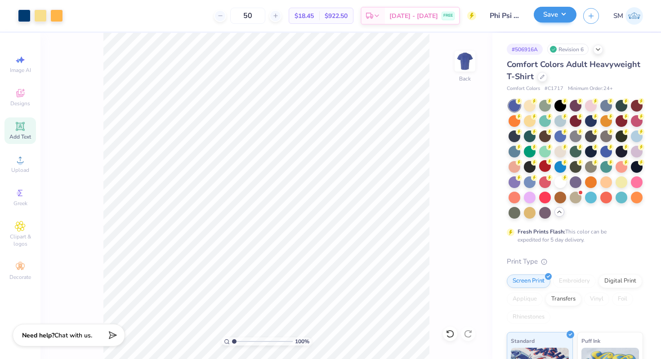
click at [560, 23] on div "Save" at bounding box center [554, 16] width 43 height 16
click at [560, 16] on button "Save" at bounding box center [554, 15] width 43 height 16
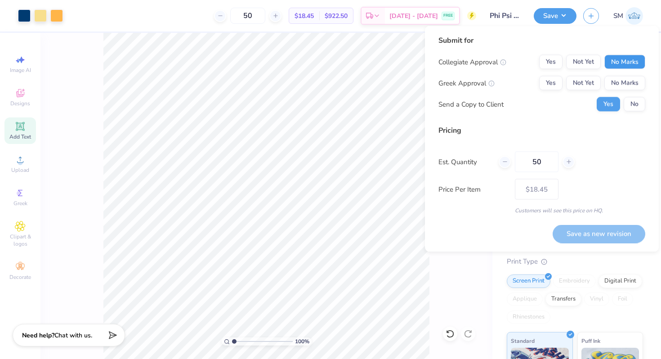
click at [617, 64] on button "No Marks" at bounding box center [624, 62] width 41 height 14
click at [578, 89] on button "Not Yet" at bounding box center [583, 83] width 35 height 14
click at [570, 231] on button "Save as new revision" at bounding box center [598, 233] width 93 height 18
type input "$18.45"
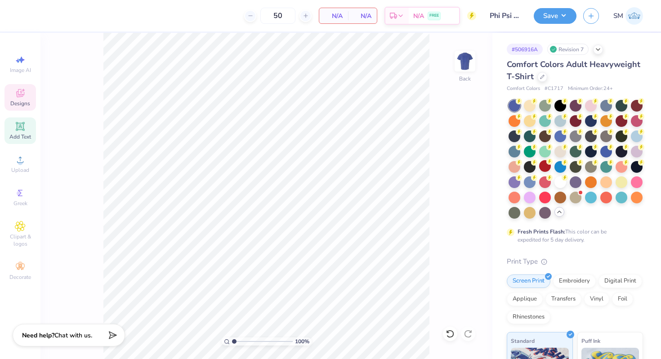
click at [25, 96] on icon at bounding box center [20, 93] width 11 height 11
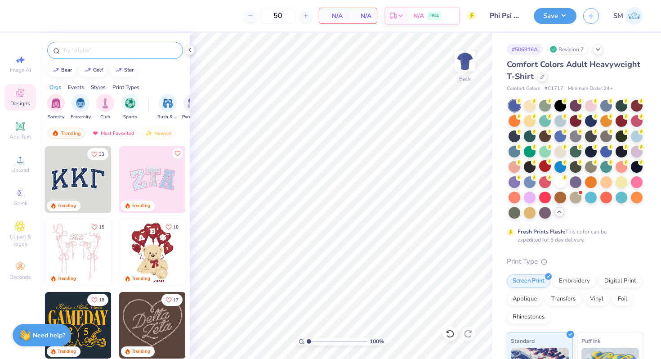
click at [116, 51] on input "text" at bounding box center [119, 50] width 115 height 9
type input "pie"
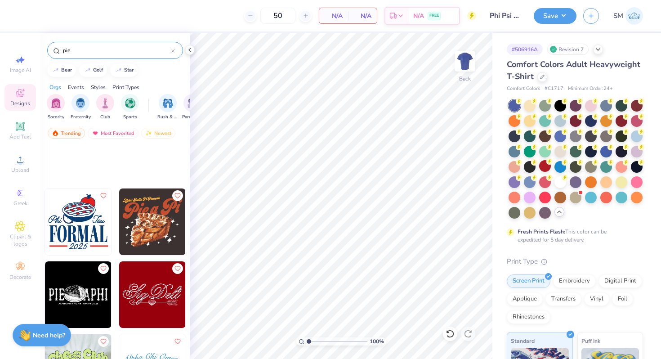
scroll to position [373, 0]
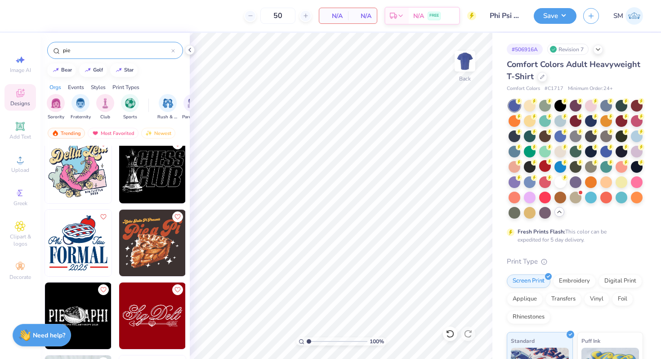
click at [89, 236] on img at bounding box center [78, 242] width 67 height 67
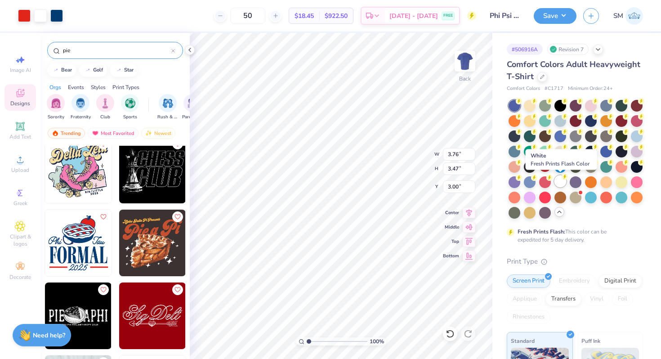
click at [563, 181] on div at bounding box center [560, 181] width 12 height 12
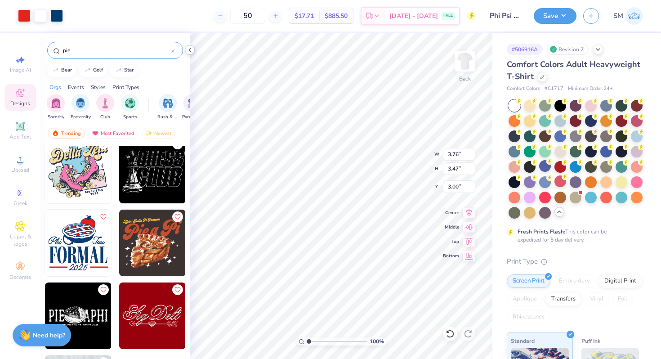
click at [191, 50] on icon at bounding box center [189, 49] width 7 height 7
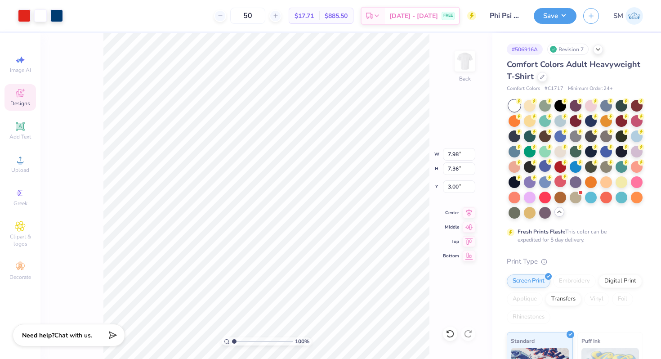
type input "7.98"
type input "7.36"
click at [453, 332] on icon at bounding box center [449, 333] width 9 height 9
type input "3.76"
type input "3.47"
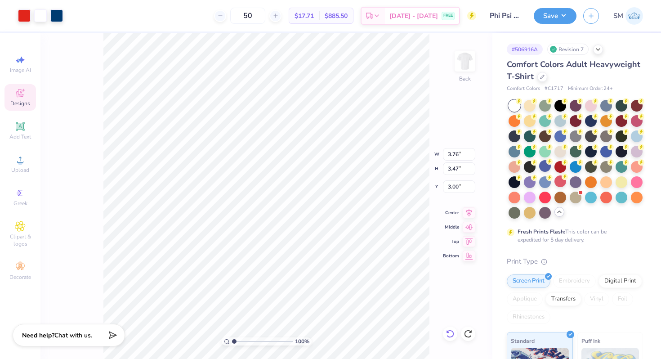
type input "8.75"
type input "8.08"
type input "3.38"
type input "12.33"
type input "11.39"
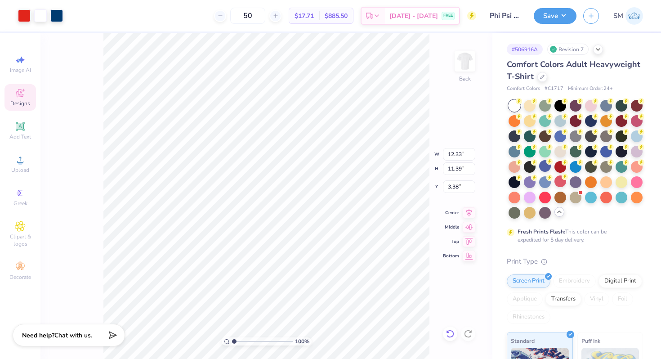
type input "3.00"
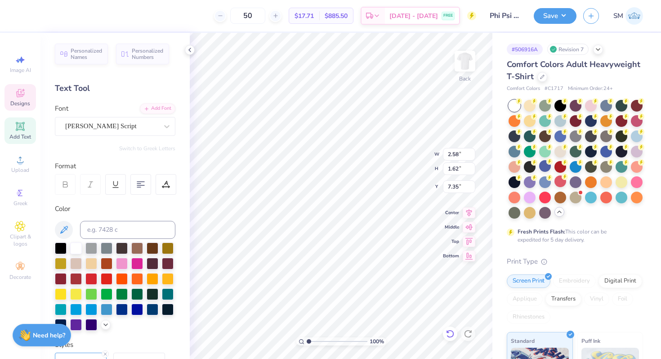
type textarea "Psi"
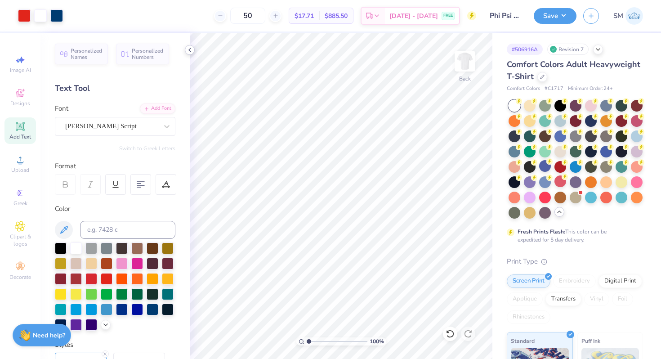
click at [189, 49] on polyline at bounding box center [190, 50] width 2 height 4
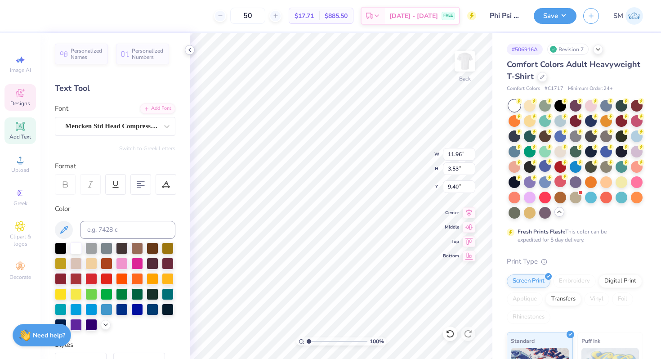
scroll to position [0, 0]
type textarea "P"
type textarea "Pie a Phi Psi"
type input "13.74"
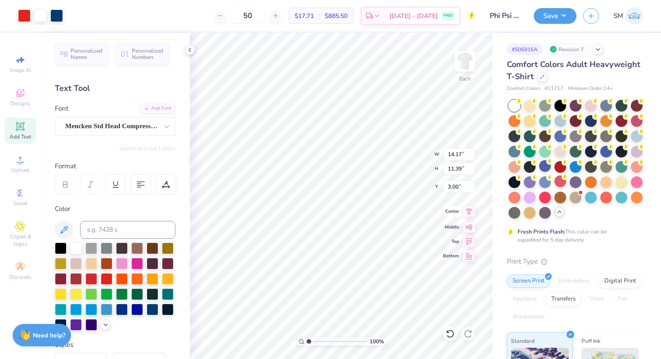
type input "11.04"
type input "3.35"
click at [464, 213] on icon at bounding box center [468, 211] width 13 height 11
type input "13.76"
type input "11.05"
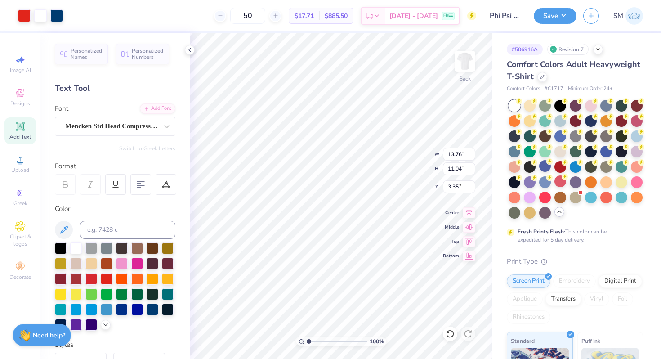
type input "3.34"
type textarea "Philanthropy"
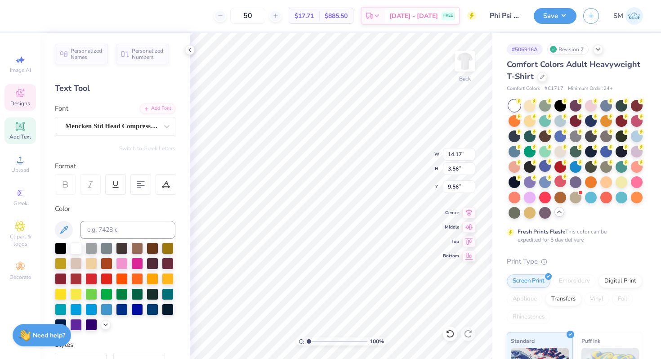
scroll to position [0, 0]
type textarea "PHILANTTHROPY"
click at [14, 99] on div "Designs" at bounding box center [19, 97] width 31 height 27
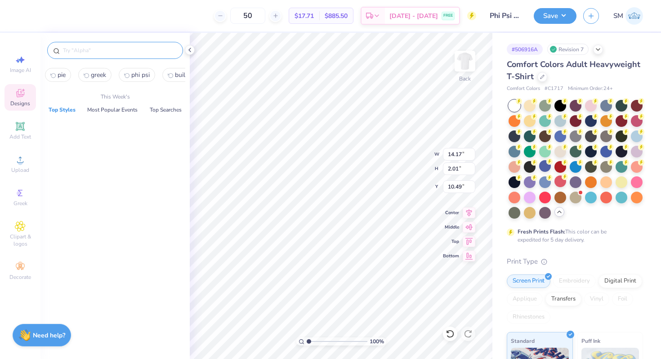
click at [109, 54] on input "text" at bounding box center [119, 50] width 115 height 9
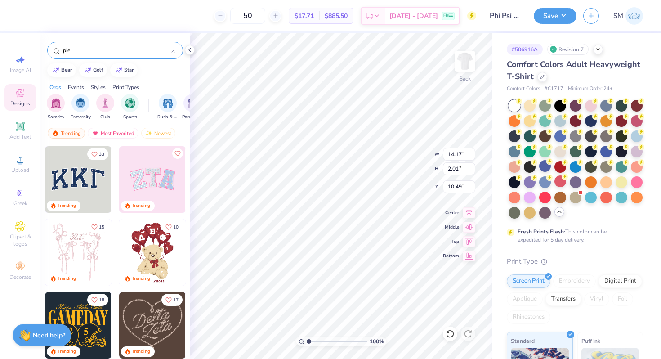
type input "pie"
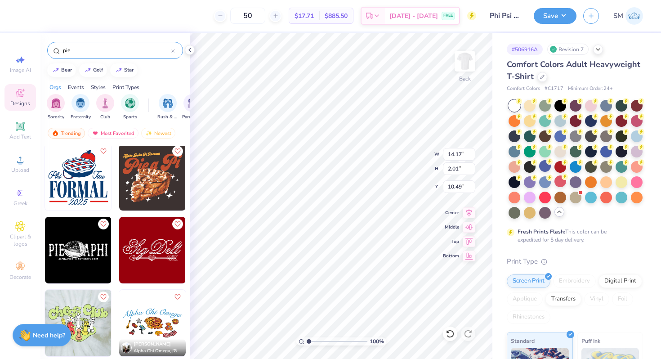
scroll to position [421, 0]
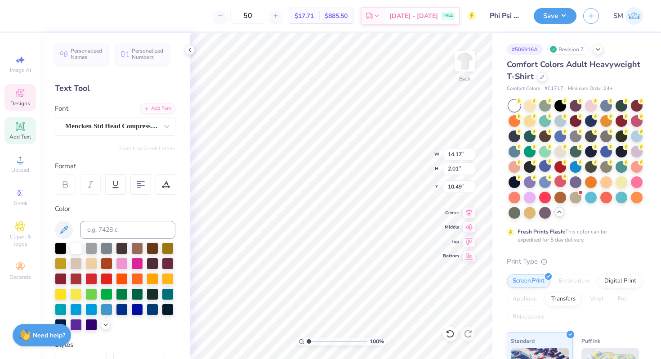
type input "13.12"
type input "1.87"
click at [469, 212] on icon at bounding box center [469, 212] width 6 height 8
type input "13.11"
click at [467, 214] on icon at bounding box center [468, 211] width 13 height 11
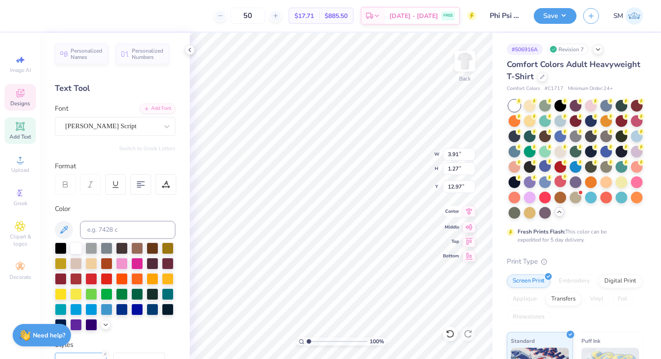
type input "12.50"
type input "13.14"
click at [469, 215] on icon at bounding box center [468, 211] width 13 height 11
type input "4.12"
click at [187, 55] on div "Personalized Names Personalized Numbers Text Tool Add Font Font Jimmy Script Sw…" at bounding box center [114, 196] width 149 height 326
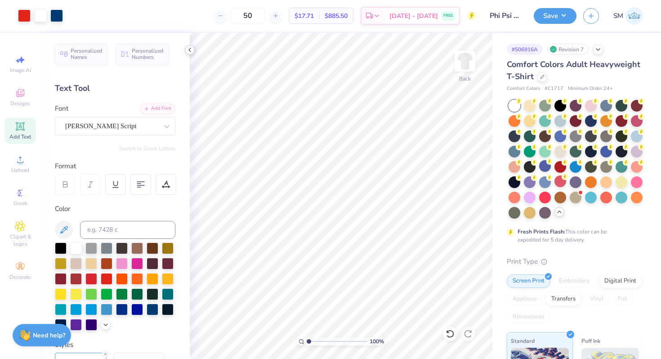
click at [186, 48] on icon at bounding box center [189, 49] width 7 height 7
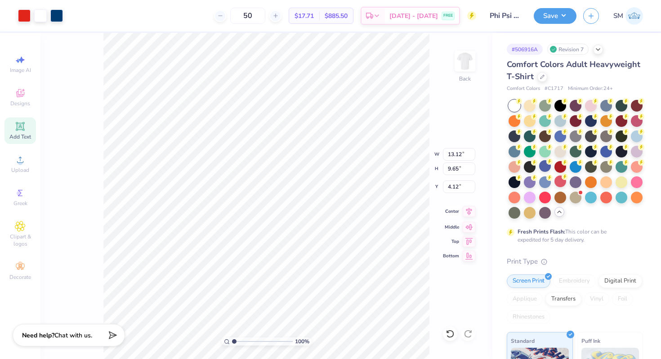
type input "12.68"
type input "9.32"
type input "4.13"
click at [466, 213] on icon at bounding box center [468, 211] width 13 height 11
type input "3.49"
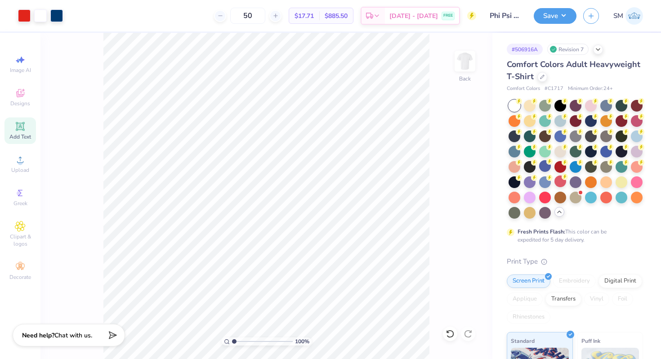
drag, startPoint x: 232, startPoint y: 338, endPoint x: 226, endPoint y: 338, distance: 6.3
click at [232, 338] on input "range" at bounding box center [262, 341] width 61 height 8
click at [555, 19] on button "Save" at bounding box center [554, 15] width 43 height 16
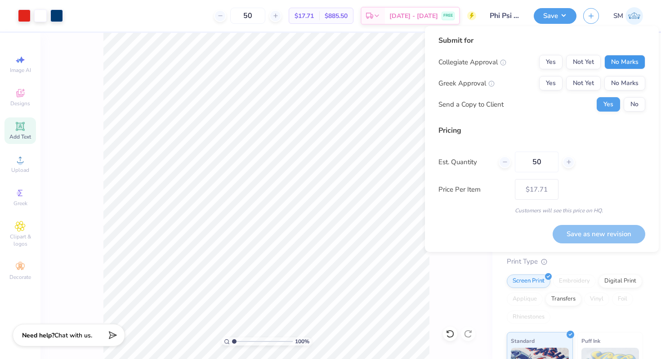
click at [630, 58] on button "No Marks" at bounding box center [624, 62] width 41 height 14
click at [585, 84] on button "Not Yet" at bounding box center [583, 83] width 35 height 14
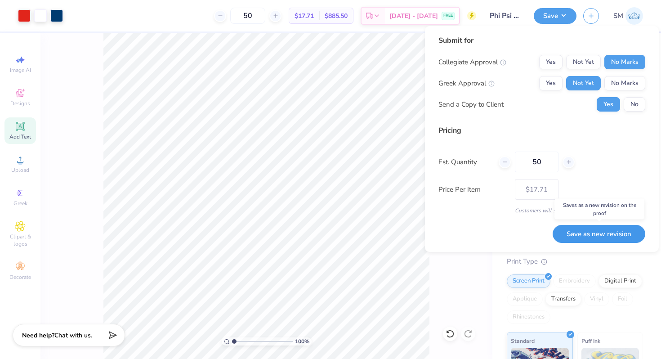
click at [575, 234] on button "Save as new revision" at bounding box center [598, 234] width 93 height 18
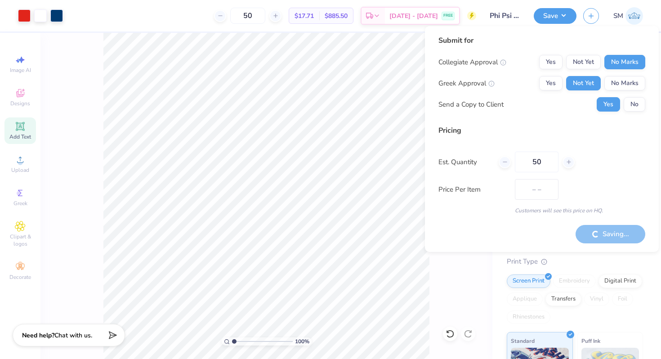
type input "$17.71"
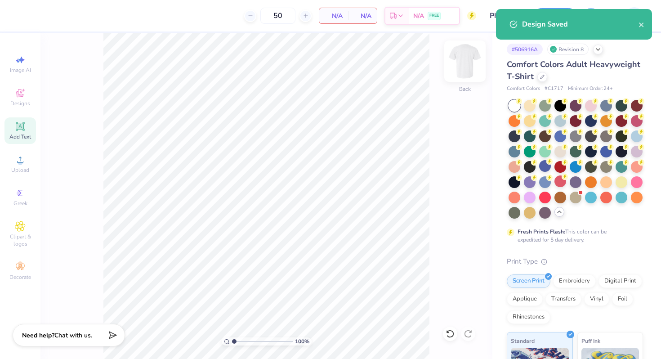
click at [463, 62] on img at bounding box center [465, 61] width 36 height 36
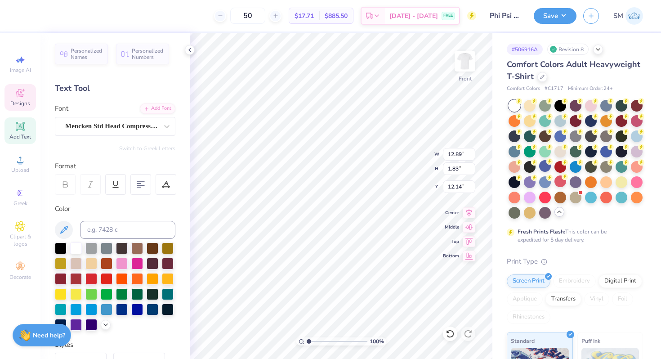
type input "9.13"
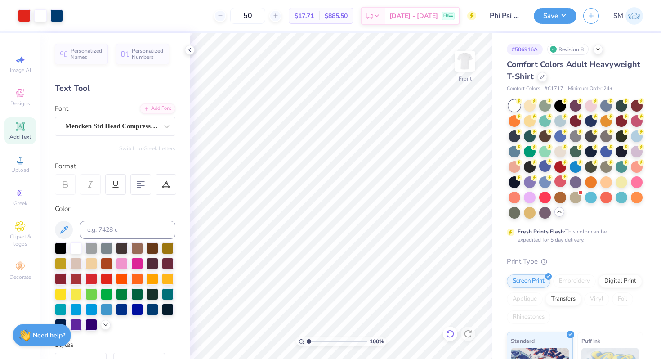
click at [449, 329] on icon at bounding box center [449, 333] width 9 height 9
click at [493, 231] on div "Art colors 50 $17.71 Per Item $885.50 Total Est. Delivery Aug 24 - 27 FREE Desi…" at bounding box center [330, 179] width 661 height 359
type input "4.57"
click at [466, 213] on icon at bounding box center [468, 211] width 13 height 11
type input "11.16"
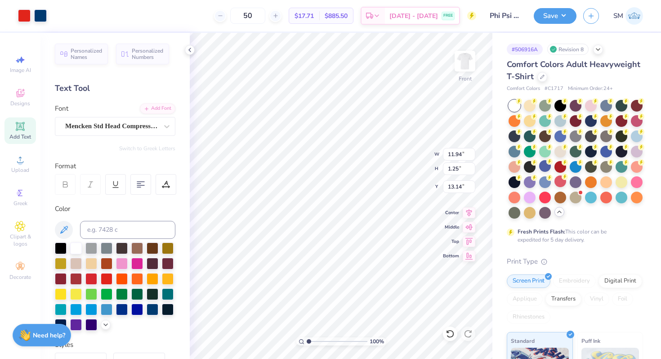
type input "13.75"
click at [466, 214] on icon at bounding box center [468, 211] width 13 height 11
click at [191, 50] on icon at bounding box center [189, 49] width 7 height 7
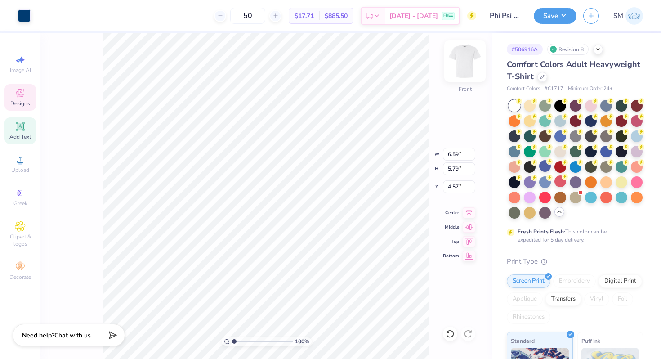
type input "6.28"
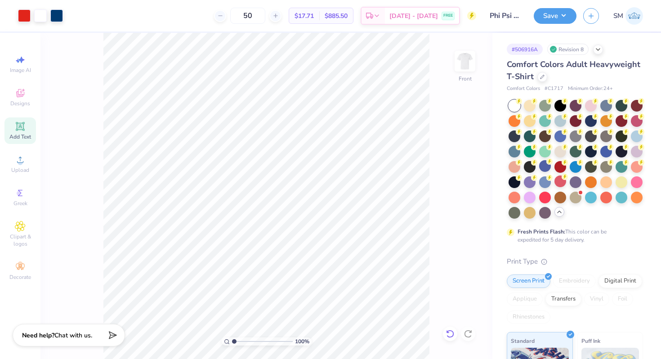
click at [447, 329] on icon at bounding box center [449, 333] width 9 height 9
click at [469, 57] on img at bounding box center [465, 61] width 36 height 36
click at [28, 98] on div "Designs" at bounding box center [19, 97] width 31 height 27
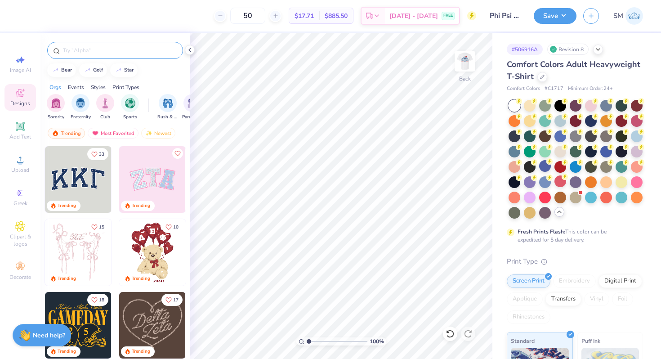
click at [114, 51] on input "text" at bounding box center [119, 50] width 115 height 9
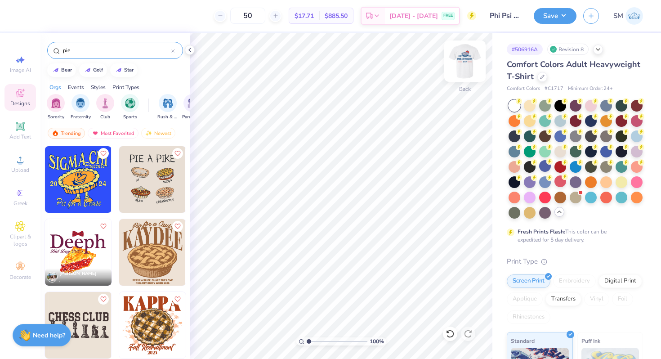
click at [467, 63] on img at bounding box center [465, 61] width 36 height 36
click at [126, 47] on input "pie" at bounding box center [116, 50] width 109 height 9
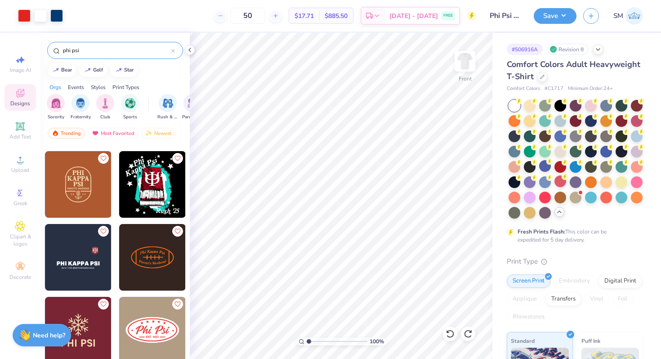
scroll to position [64, 0]
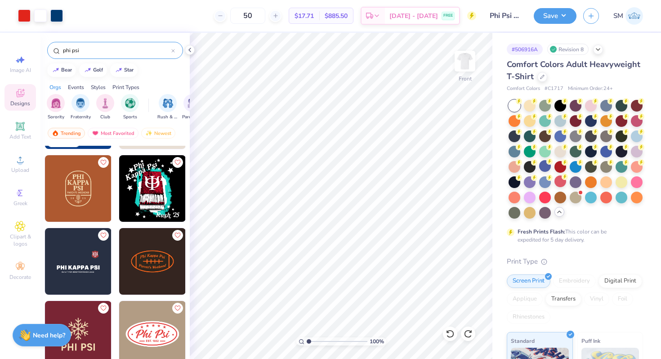
type input "phi psi"
click at [156, 183] on img at bounding box center [152, 188] width 67 height 67
type input "6.59"
type input "7.27"
type input "16.99"
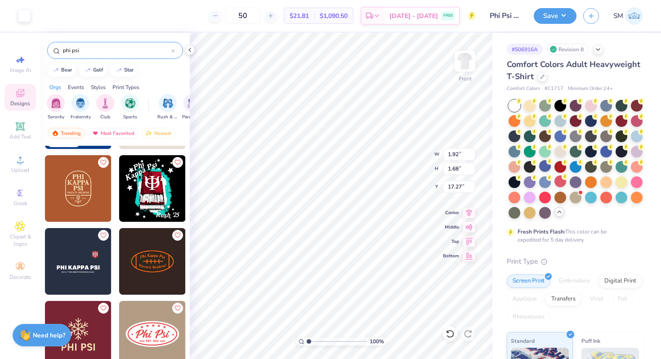
type input "17.27"
click at [24, 13] on div at bounding box center [24, 15] width 13 height 13
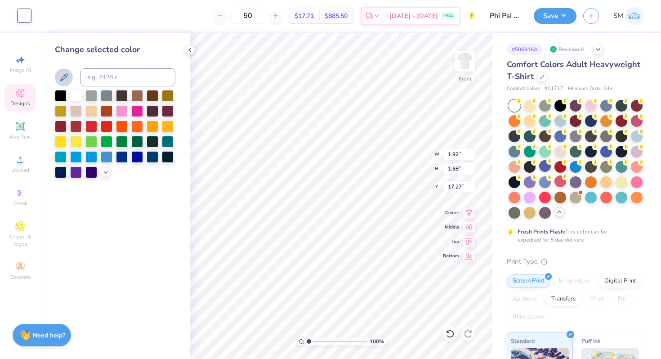
click at [64, 82] on icon at bounding box center [63, 77] width 11 height 11
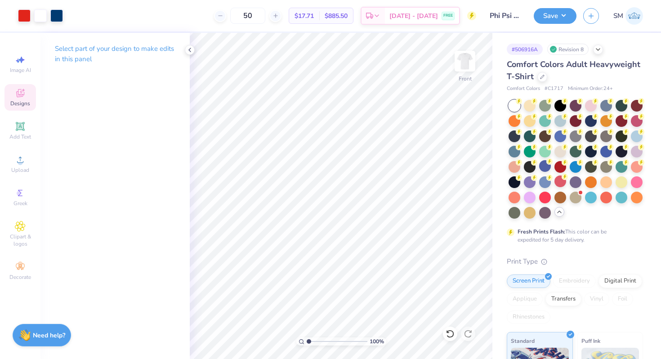
click at [23, 95] on icon at bounding box center [20, 93] width 8 height 8
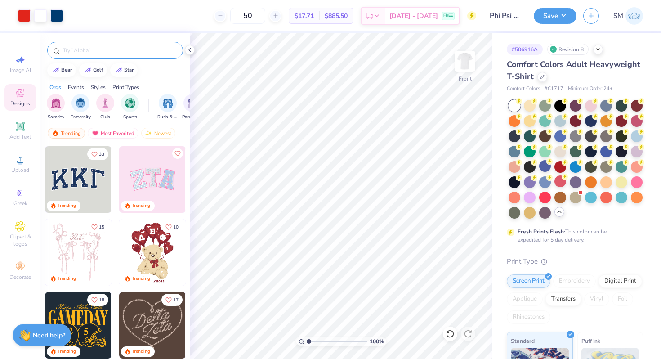
click at [121, 48] on input "text" at bounding box center [119, 50] width 115 height 9
type input "phi psi"
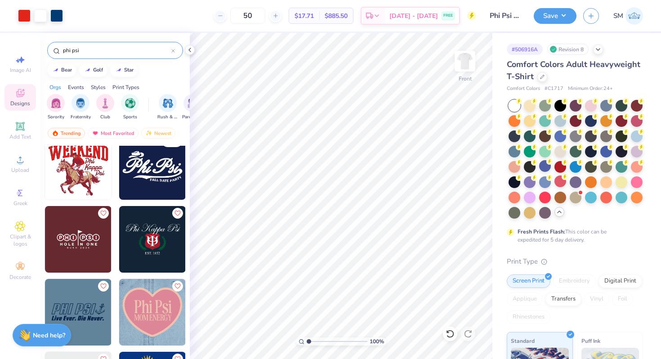
scroll to position [868, 0]
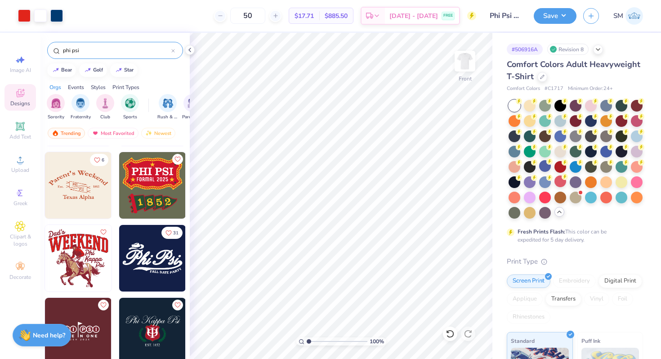
click at [150, 267] on img at bounding box center [152, 258] width 67 height 67
type input "18.66"
click at [28, 14] on div at bounding box center [24, 15] width 13 height 13
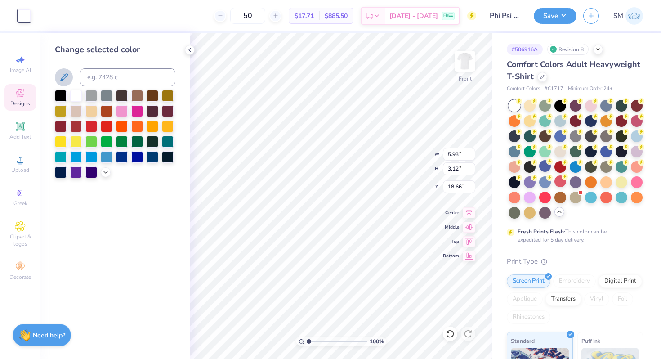
click at [66, 71] on button at bounding box center [64, 77] width 18 height 18
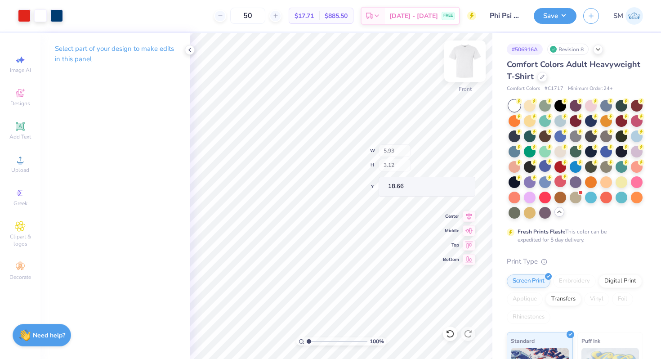
click at [470, 60] on img at bounding box center [465, 61] width 36 height 36
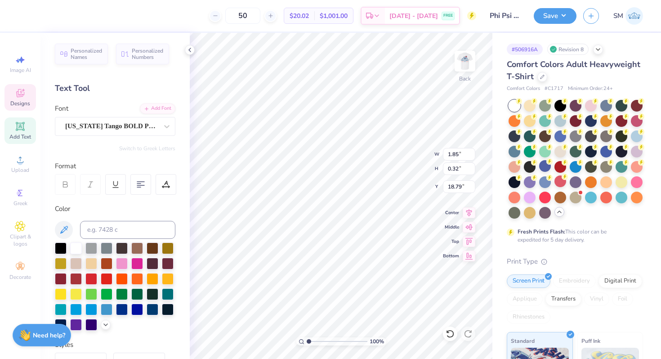
scroll to position [0, 0]
type textarea "F"
type textarea "Philanthropy"
type input "18.85"
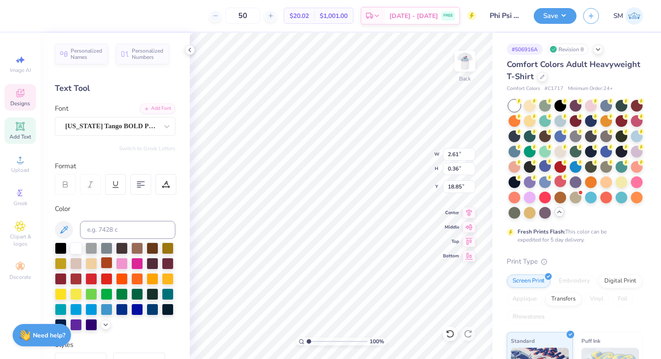
scroll to position [164, 0]
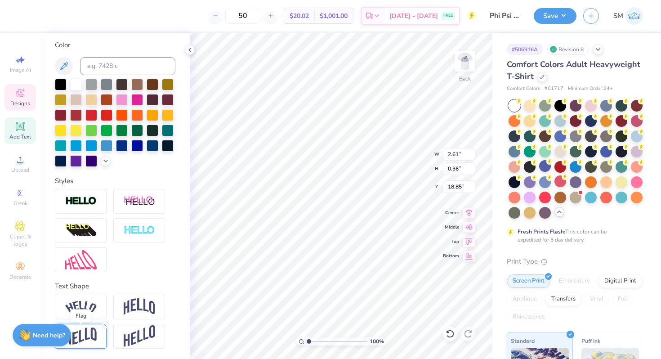
click at [86, 340] on img at bounding box center [80, 336] width 31 height 18
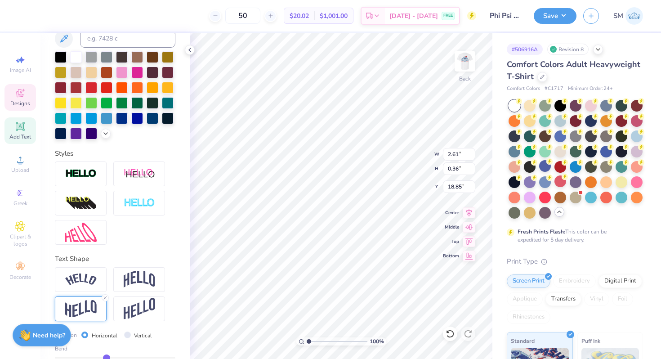
scroll to position [216, 0]
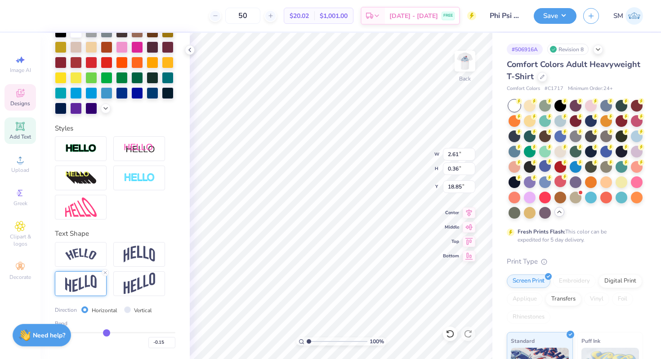
type input "-0.11"
type input "-0.08"
type input "-0.04"
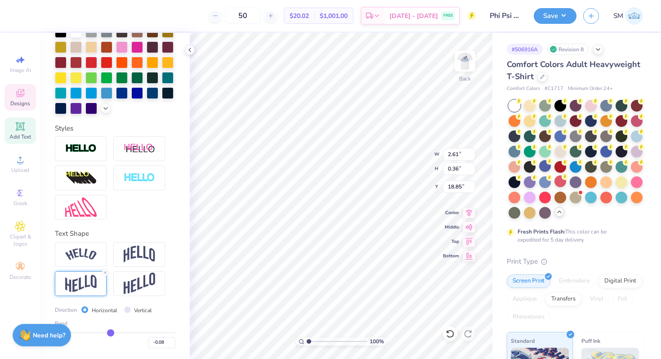
type input "-0.04"
type input "0"
type input "0.00"
type input "0.03"
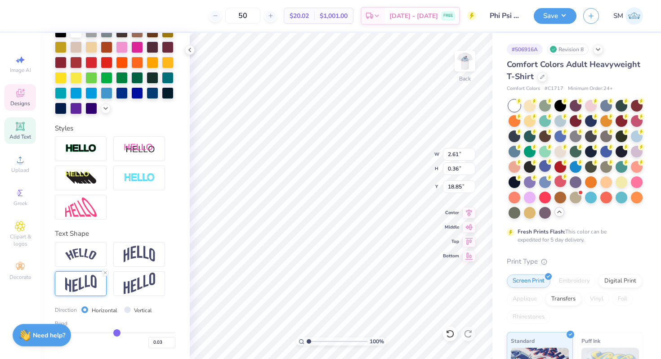
type input "0.06"
type input "0.09"
type input "0.1"
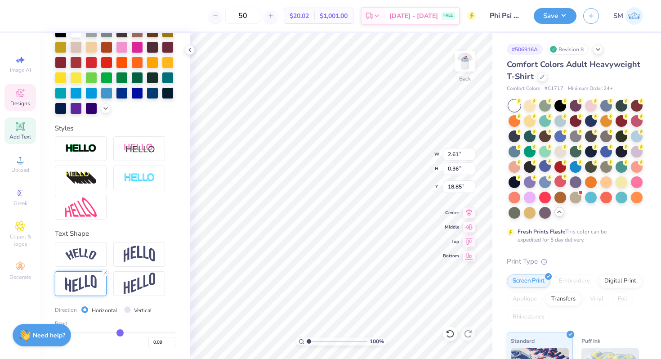
type input "0.10"
type input "0.11"
type input "0.12"
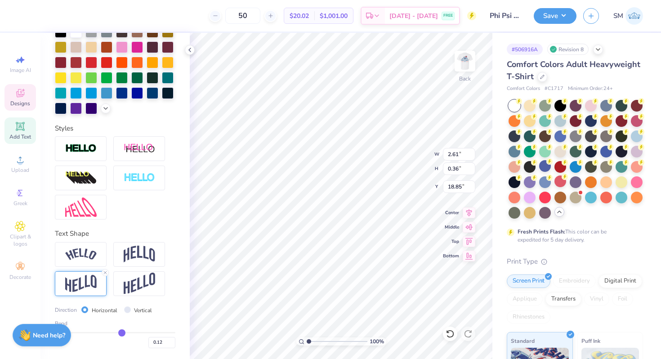
drag, startPoint x: 109, startPoint y: 333, endPoint x: 121, endPoint y: 333, distance: 12.6
type input "0.12"
click at [121, 333] on input "range" at bounding box center [115, 332] width 120 height 1
type input "18.86"
type input "0.13"
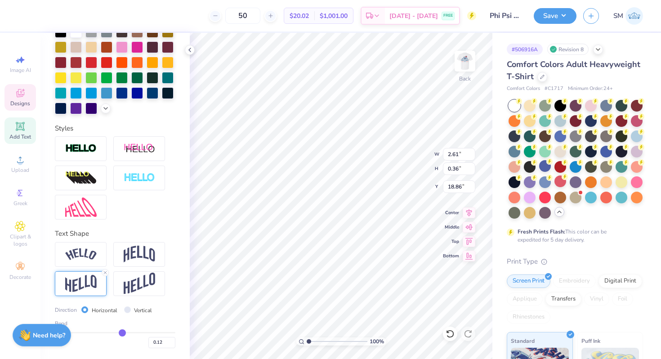
type input "0.13"
type input "0.16"
type input "0.2"
type input "0.20"
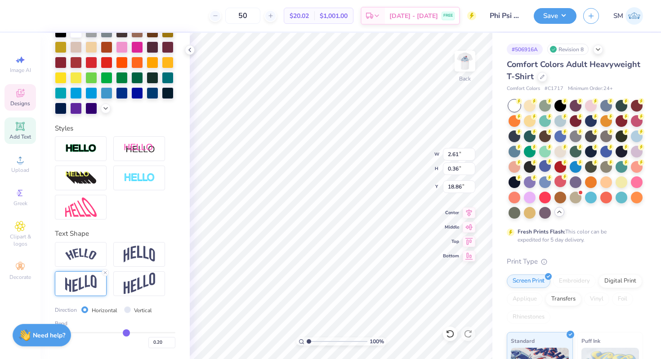
type input "0.27"
type input "0.29"
type input "0.31"
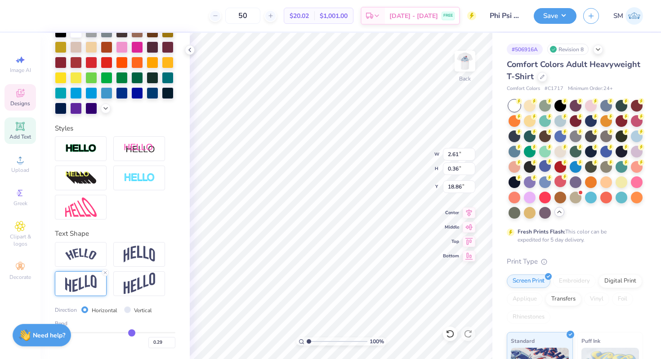
type input "0.31"
type input "0.33"
drag, startPoint x: 121, startPoint y: 333, endPoint x: 133, endPoint y: 333, distance: 12.1
type input "0.33"
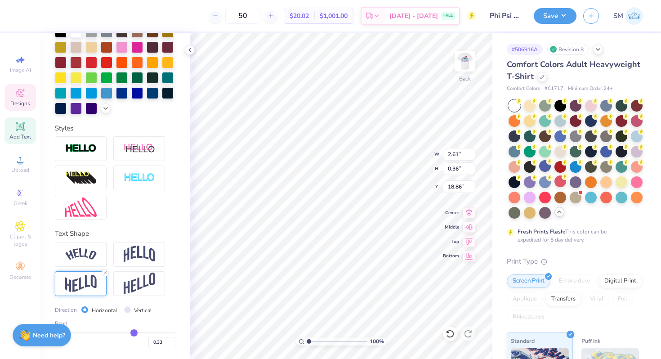
click at [133, 333] on input "range" at bounding box center [115, 332] width 120 height 1
type input "0.35"
type input "0.34"
type input "0.36"
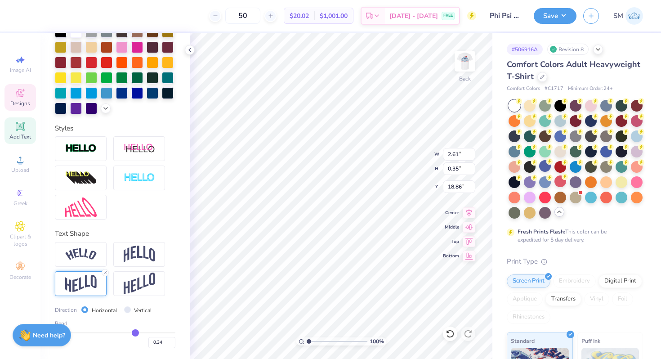
type input "0.36"
type input "0.41"
type input "0.46"
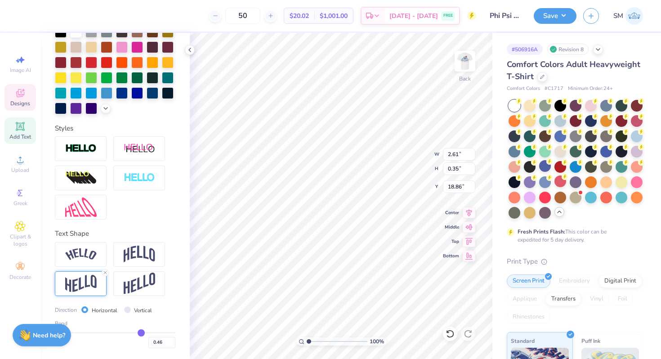
type input "0.51"
type input "0.56"
type input "0.6"
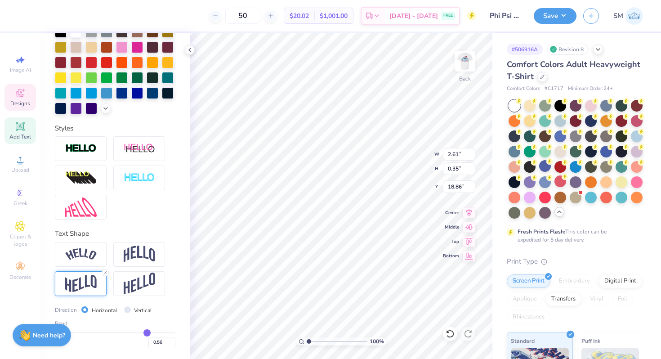
type input "0.60"
type input "0.64"
type input "0.68"
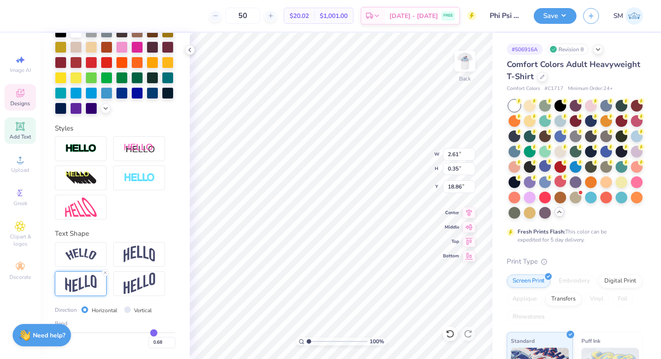
type input "0.71"
type input "0.73"
type input "0.74"
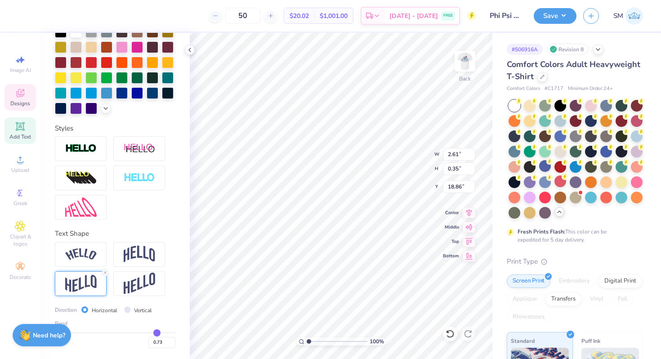
type input "0.74"
type input "0.75"
drag, startPoint x: 133, startPoint y: 333, endPoint x: 158, endPoint y: 333, distance: 24.7
type input "0.76"
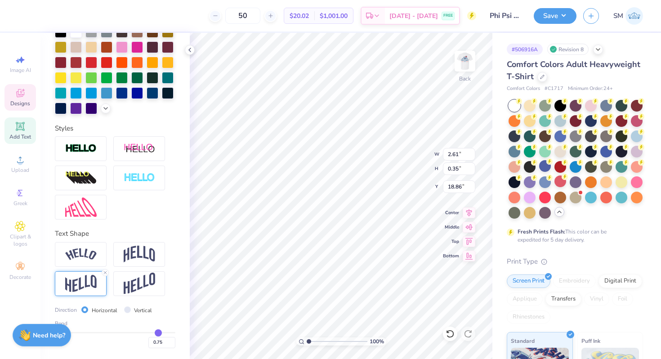
click at [158, 333] on input "range" at bounding box center [115, 332] width 120 height 1
type input "0.76"
type input "18.85"
type input "0.73"
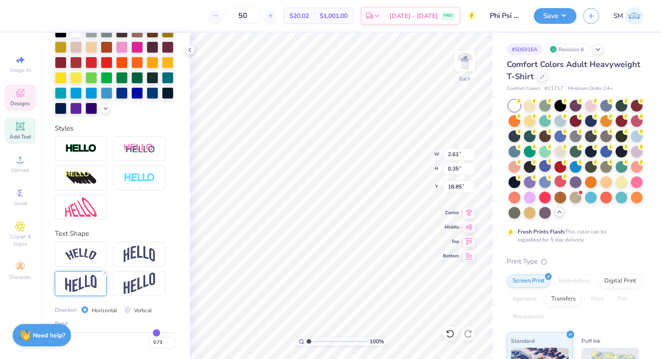
type input "0.72"
type input "0.7"
type input "0.70"
type input "0.68"
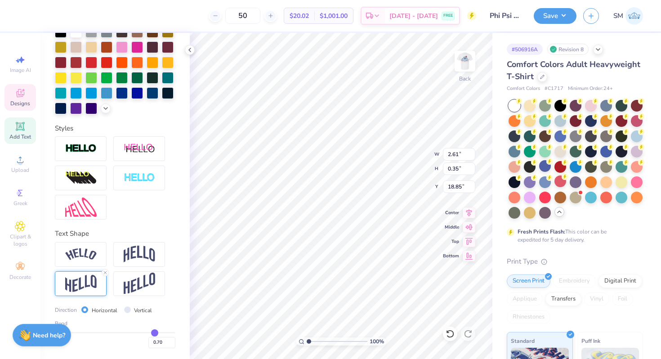
type input "0.68"
type input "0.65"
type input "0.64"
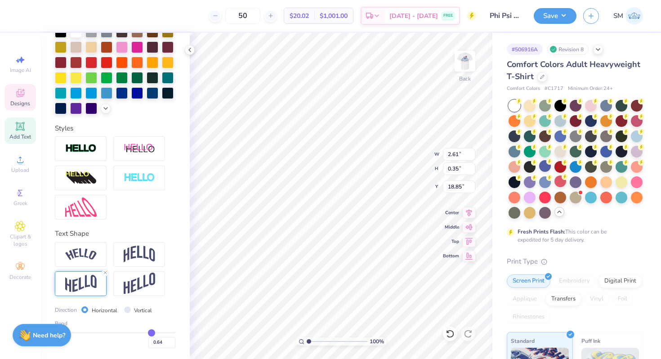
type input "0.62"
type input "0.6"
type input "0.60"
type input "0.58"
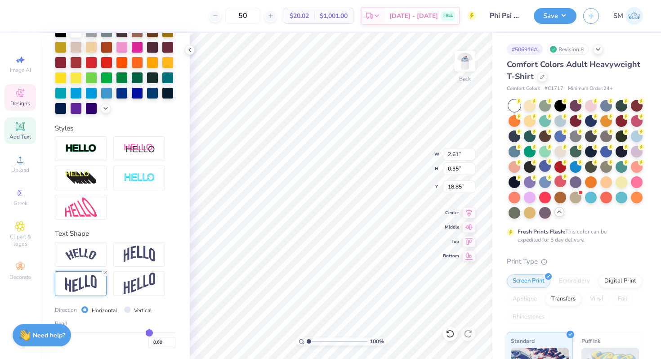
type input "0.58"
type input "0.57"
type input "0.56"
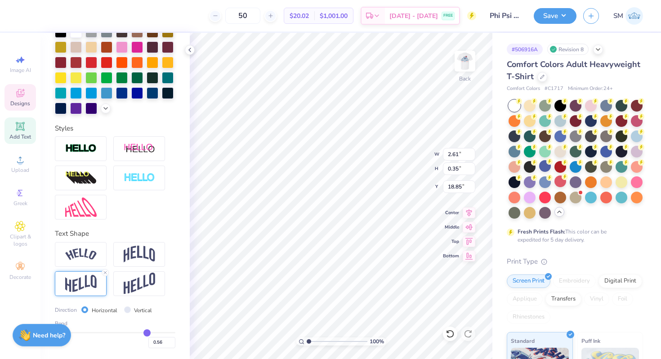
type input "0.55"
type input "0.53"
type input "0.52"
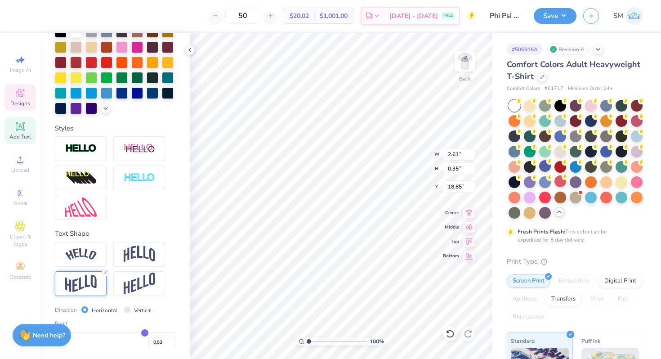
type input "0.52"
type input "0.51"
drag, startPoint x: 157, startPoint y: 333, endPoint x: 143, endPoint y: 332, distance: 13.5
click at [143, 332] on input "range" at bounding box center [115, 332] width 120 height 1
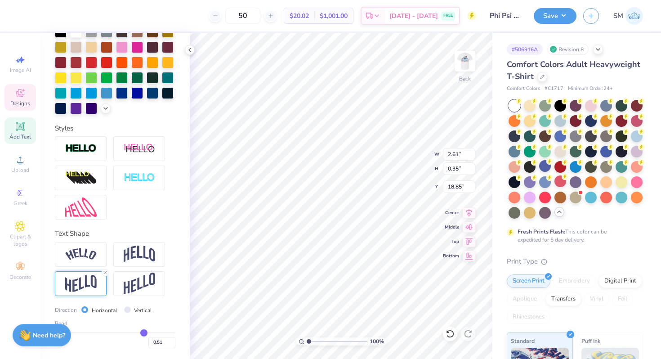
type input "0.5"
type input "0.50"
type input "0.49"
type input "0.48"
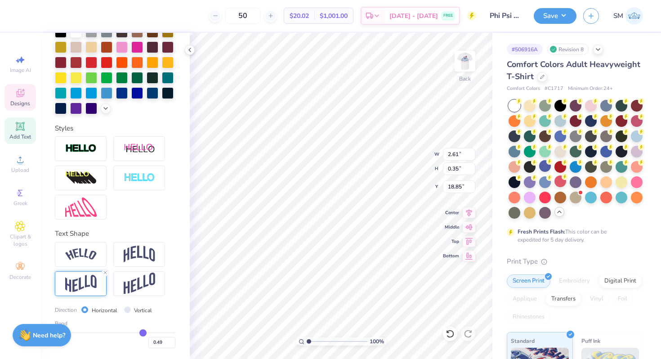
type input "0.48"
type input "0.47"
type input "0.46"
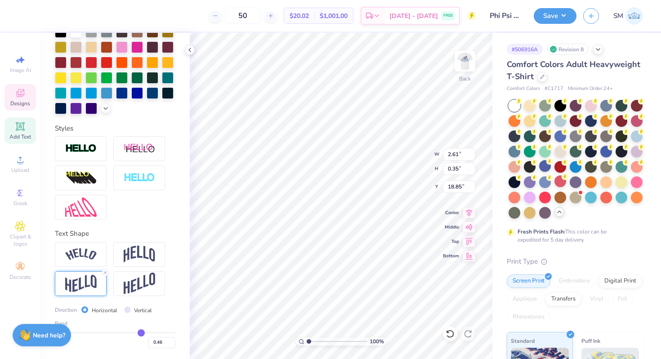
type input "0.46"
click at [141, 332] on input "range" at bounding box center [115, 332] width 120 height 1
type input "2.60"
type input "0.36"
type input "18.86"
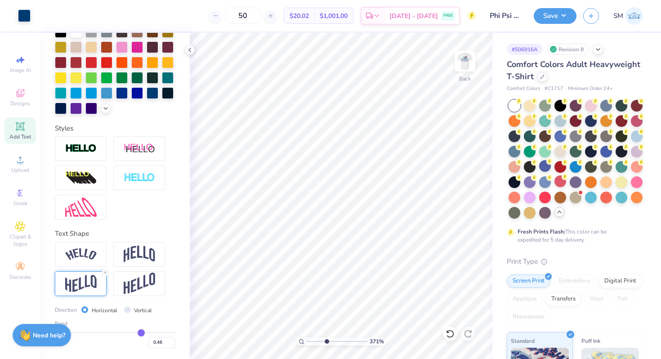
drag, startPoint x: 309, startPoint y: 340, endPoint x: 326, endPoint y: 340, distance: 17.1
type input "3.94"
click at [326, 340] on input "range" at bounding box center [337, 341] width 61 height 8
type input "18.74"
type input "18.76"
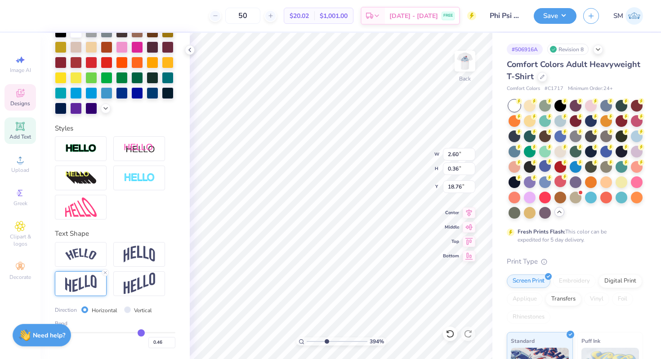
type input "0.47"
type input "0.46"
type input "0.4"
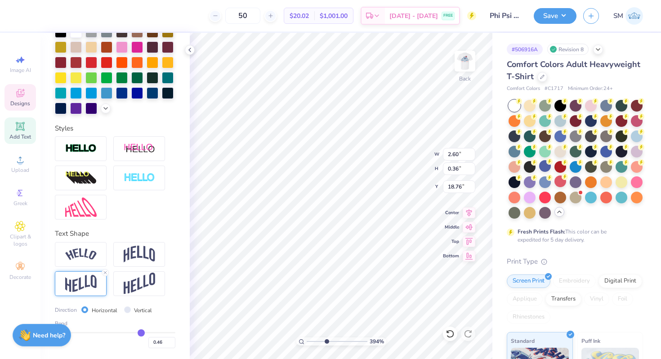
type input "0.40"
type input "0.32"
type input "0.19"
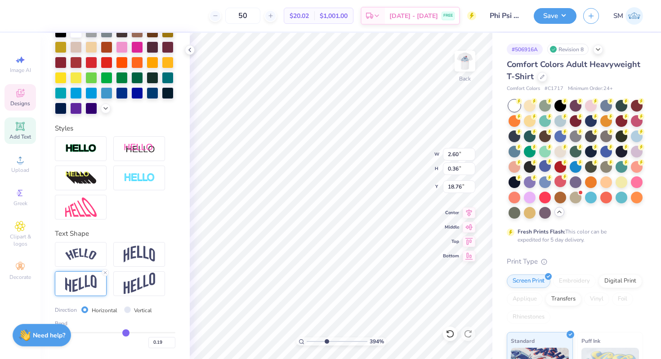
type input "0.05"
type input "-0.1"
type input "-0.10"
type input "-0.2"
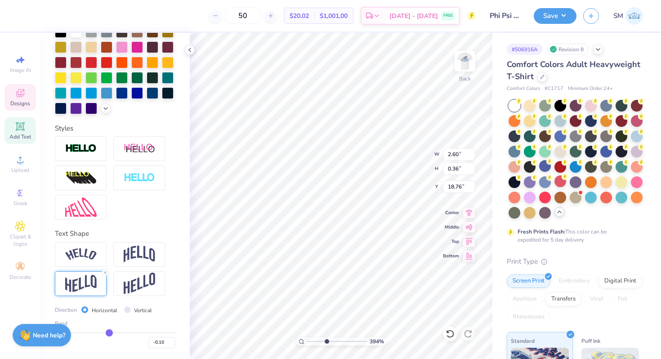
type input "-0.20"
type input "-0.32"
type input "-0.46"
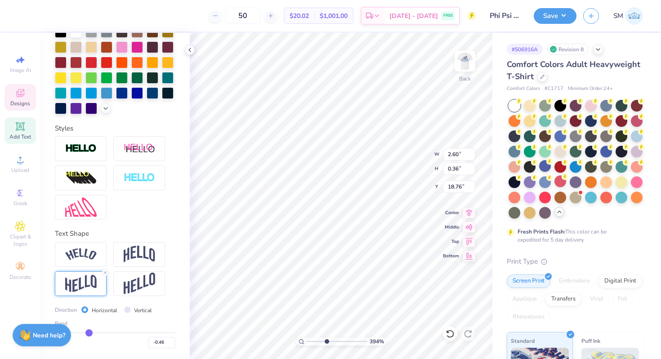
type input "-0.51"
type input "-0.56"
type input "-0.59"
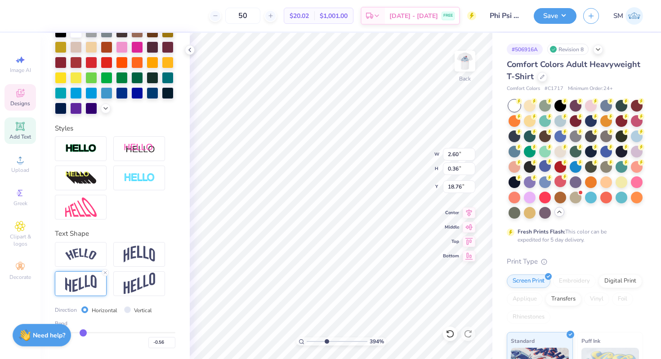
type input "-0.59"
type input "-0.61"
drag, startPoint x: 141, startPoint y: 333, endPoint x: 75, endPoint y: 333, distance: 66.1
click at [75, 333] on input "range" at bounding box center [115, 332] width 120 height 1
drag, startPoint x: 79, startPoint y: 333, endPoint x: 87, endPoint y: 332, distance: 8.1
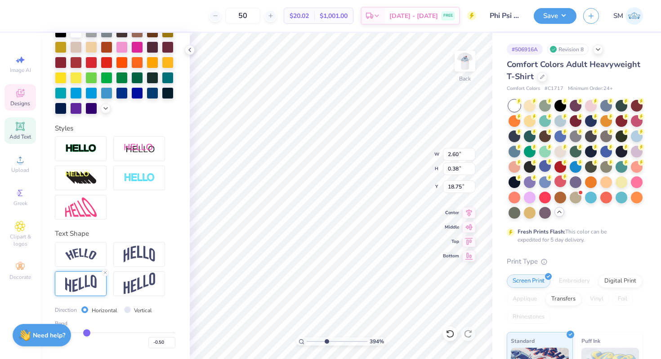
click at [87, 333] on input "range" at bounding box center [115, 332] width 120 height 1
drag, startPoint x: 326, startPoint y: 340, endPoint x: 307, endPoint y: 340, distance: 19.3
click at [307, 340] on input "range" at bounding box center [337, 341] width 61 height 8
click at [20, 102] on span "Designs" at bounding box center [20, 103] width 20 height 7
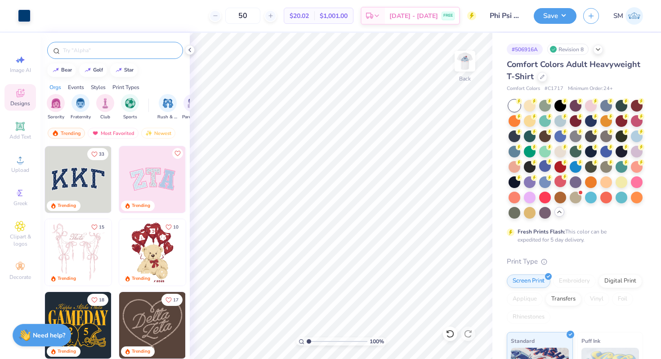
click at [85, 46] on input "text" at bounding box center [119, 50] width 115 height 9
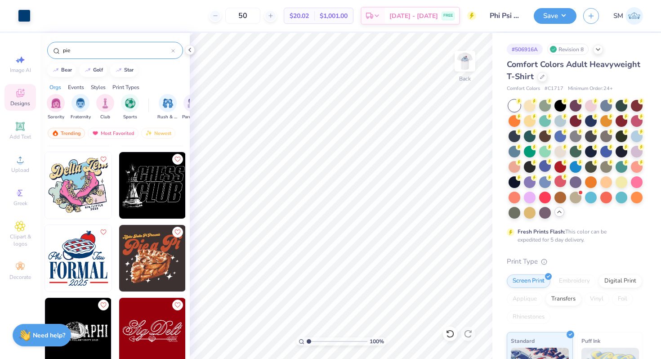
scroll to position [411, 0]
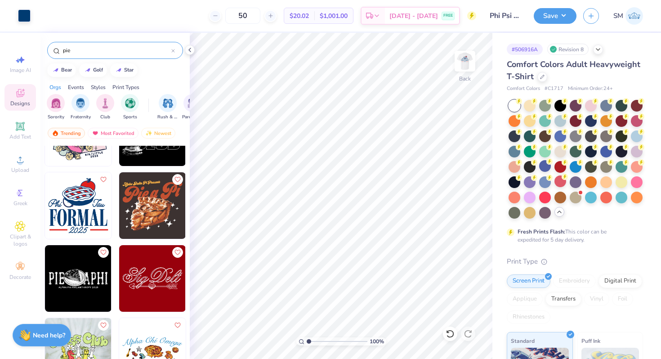
click at [84, 211] on img at bounding box center [78, 205] width 67 height 67
click at [22, 16] on div at bounding box center [24, 15] width 13 height 13
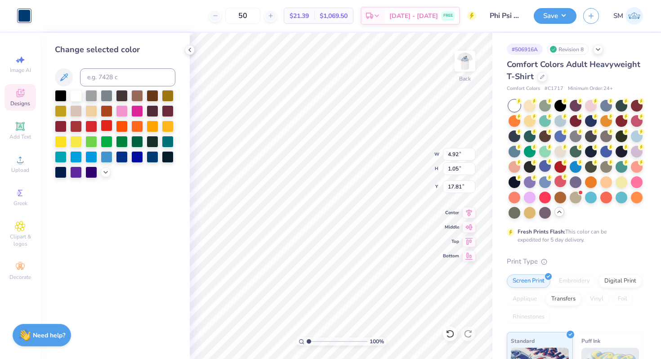
click at [105, 128] on div at bounding box center [107, 126] width 12 height 12
click at [451, 333] on icon at bounding box center [449, 333] width 9 height 9
click at [190, 48] on icon at bounding box center [189, 49] width 7 height 7
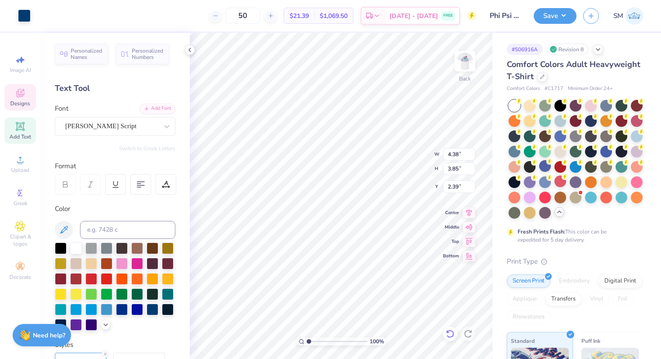
click at [451, 329] on icon at bounding box center [449, 333] width 9 height 9
click at [450, 331] on icon at bounding box center [449, 333] width 9 height 9
click at [469, 333] on icon at bounding box center [467, 333] width 9 height 9
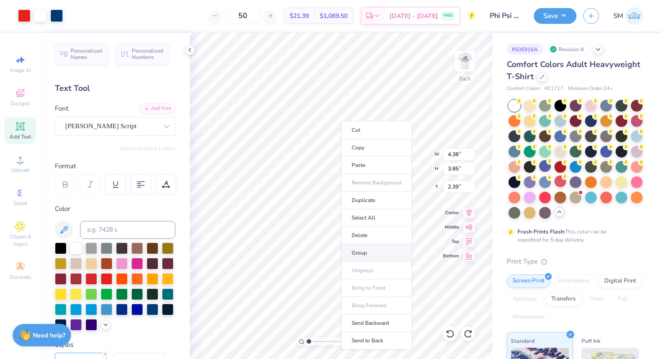
click at [357, 248] on li "Group" at bounding box center [376, 253] width 71 height 18
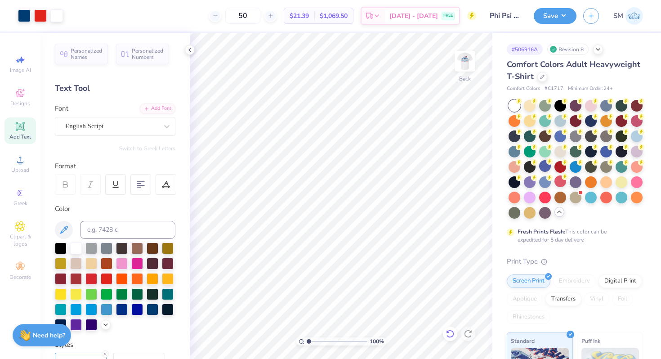
click at [452, 332] on icon at bounding box center [449, 333] width 9 height 9
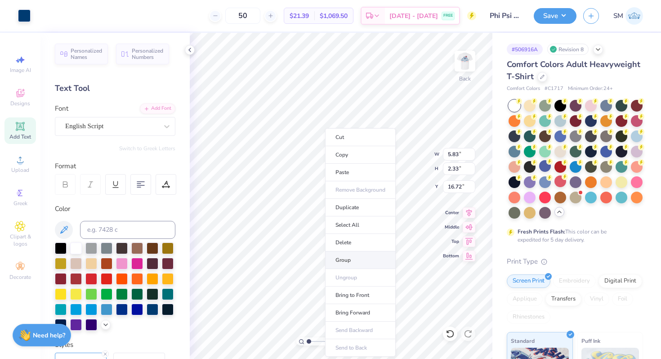
click at [350, 265] on li "Group" at bounding box center [360, 260] width 71 height 18
drag, startPoint x: 309, startPoint y: 342, endPoint x: 319, endPoint y: 342, distance: 9.9
click at [319, 342] on input "range" at bounding box center [337, 341] width 61 height 8
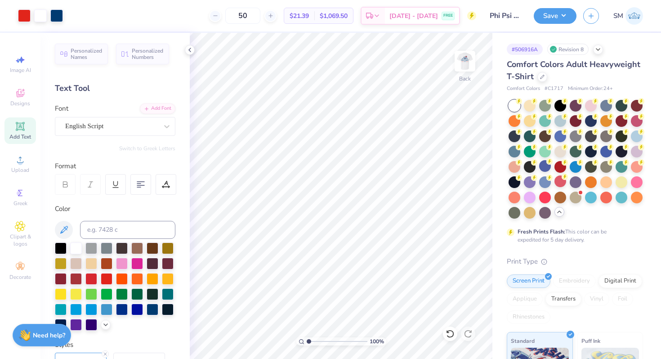
drag, startPoint x: 305, startPoint y: 340, endPoint x: 299, endPoint y: 340, distance: 5.4
click at [307, 340] on input "range" at bounding box center [337, 341] width 61 height 8
click at [469, 63] on img at bounding box center [465, 61] width 36 height 36
click at [469, 63] on img at bounding box center [465, 61] width 18 height 18
click at [190, 51] on icon at bounding box center [189, 49] width 7 height 7
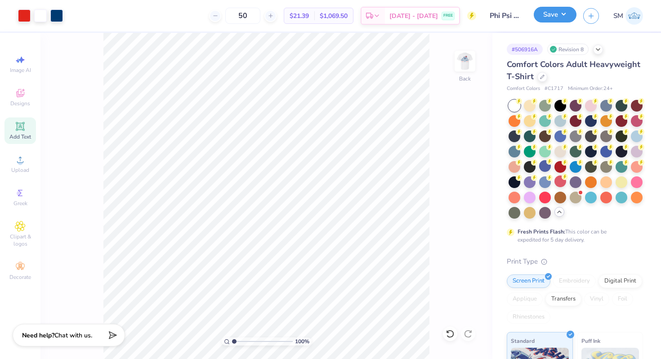
click at [558, 16] on button "Save" at bounding box center [554, 15] width 43 height 16
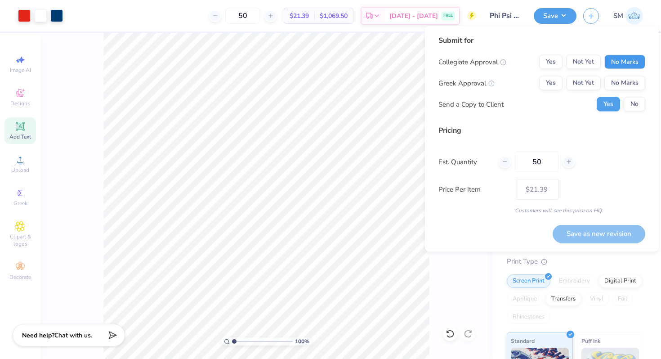
click at [620, 59] on button "No Marks" at bounding box center [624, 62] width 41 height 14
click at [590, 84] on button "Not Yet" at bounding box center [583, 83] width 35 height 14
click at [583, 231] on button "Save as new revision" at bounding box center [598, 233] width 93 height 18
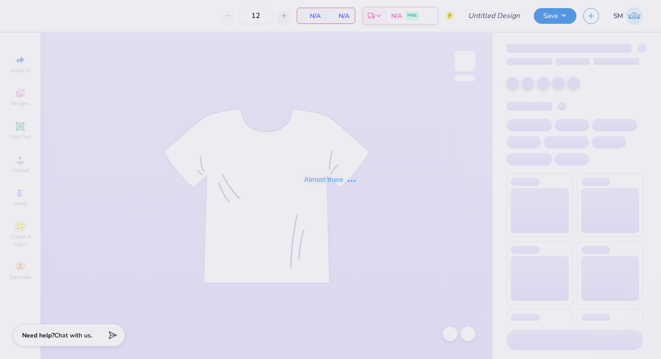
type input "Phi Psi Pie"
type input "50"
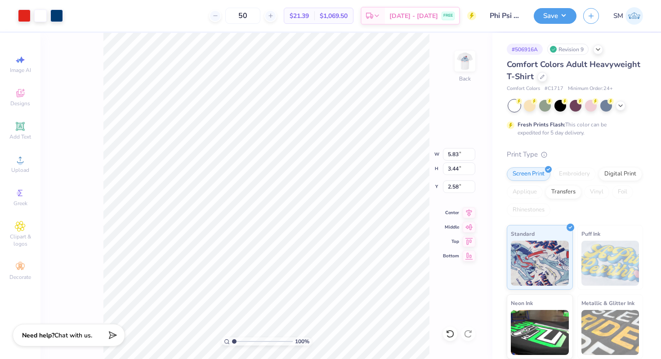
type input "3.62"
type input "2.13"
type input "3.00"
type input "3.85"
click at [449, 336] on icon at bounding box center [449, 333] width 9 height 9
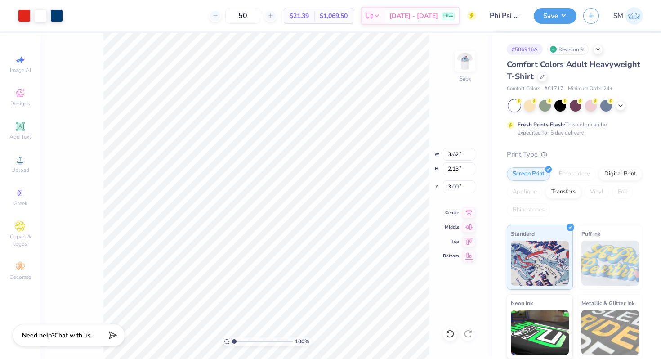
type input "3.78"
type input "2.23"
click at [471, 65] on img at bounding box center [465, 61] width 36 height 36
click at [471, 65] on img at bounding box center [465, 61] width 18 height 18
click at [563, 17] on button "Save" at bounding box center [554, 15] width 43 height 16
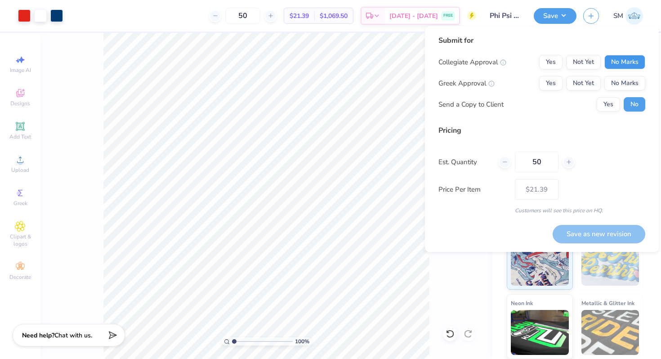
click at [616, 65] on button "No Marks" at bounding box center [624, 62] width 41 height 14
click at [580, 87] on button "Not Yet" at bounding box center [583, 83] width 35 height 14
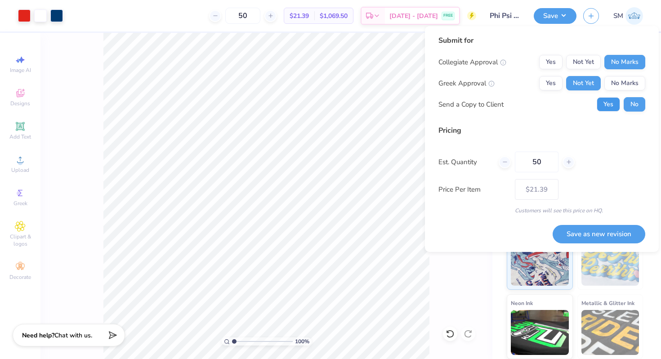
click at [605, 106] on button "Yes" at bounding box center [607, 104] width 23 height 14
click at [588, 236] on button "Save as new revision" at bounding box center [598, 234] width 93 height 18
type input "$21.39"
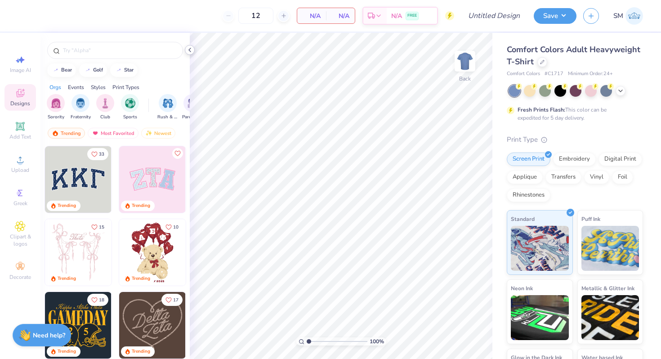
click at [191, 49] on icon at bounding box center [189, 49] width 7 height 7
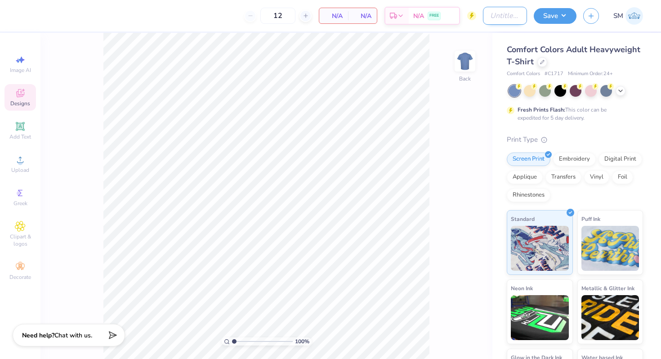
click at [489, 18] on input "Design Title" at bounding box center [505, 16] width 44 height 18
type input "Dsig Shirt"
